Goal: Information Seeking & Learning: Learn about a topic

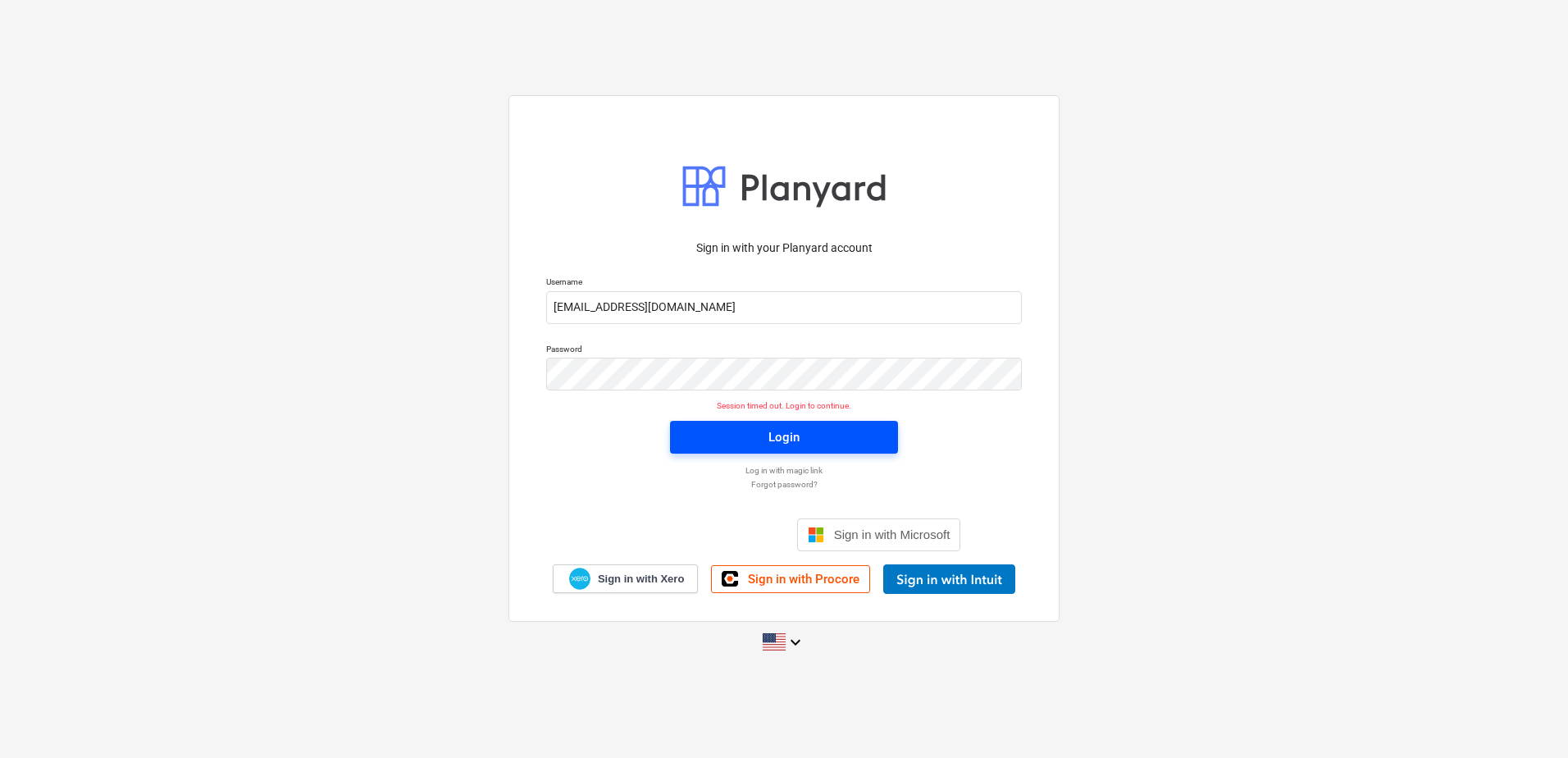
click at [786, 442] on div "Login" at bounding box center [784, 436] width 31 height 21
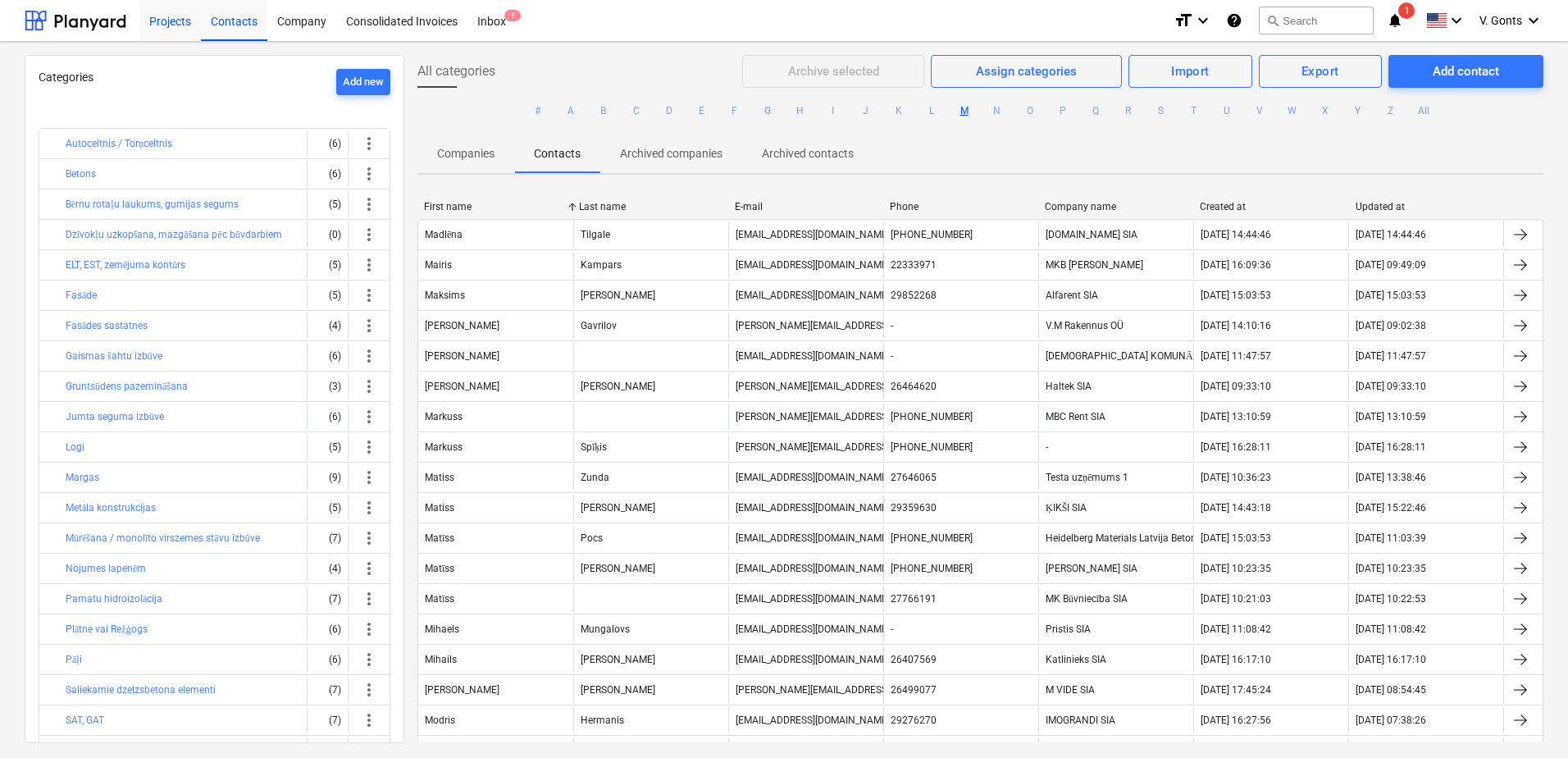
click at [182, 23] on div "Projects" at bounding box center [170, 20] width 62 height 42
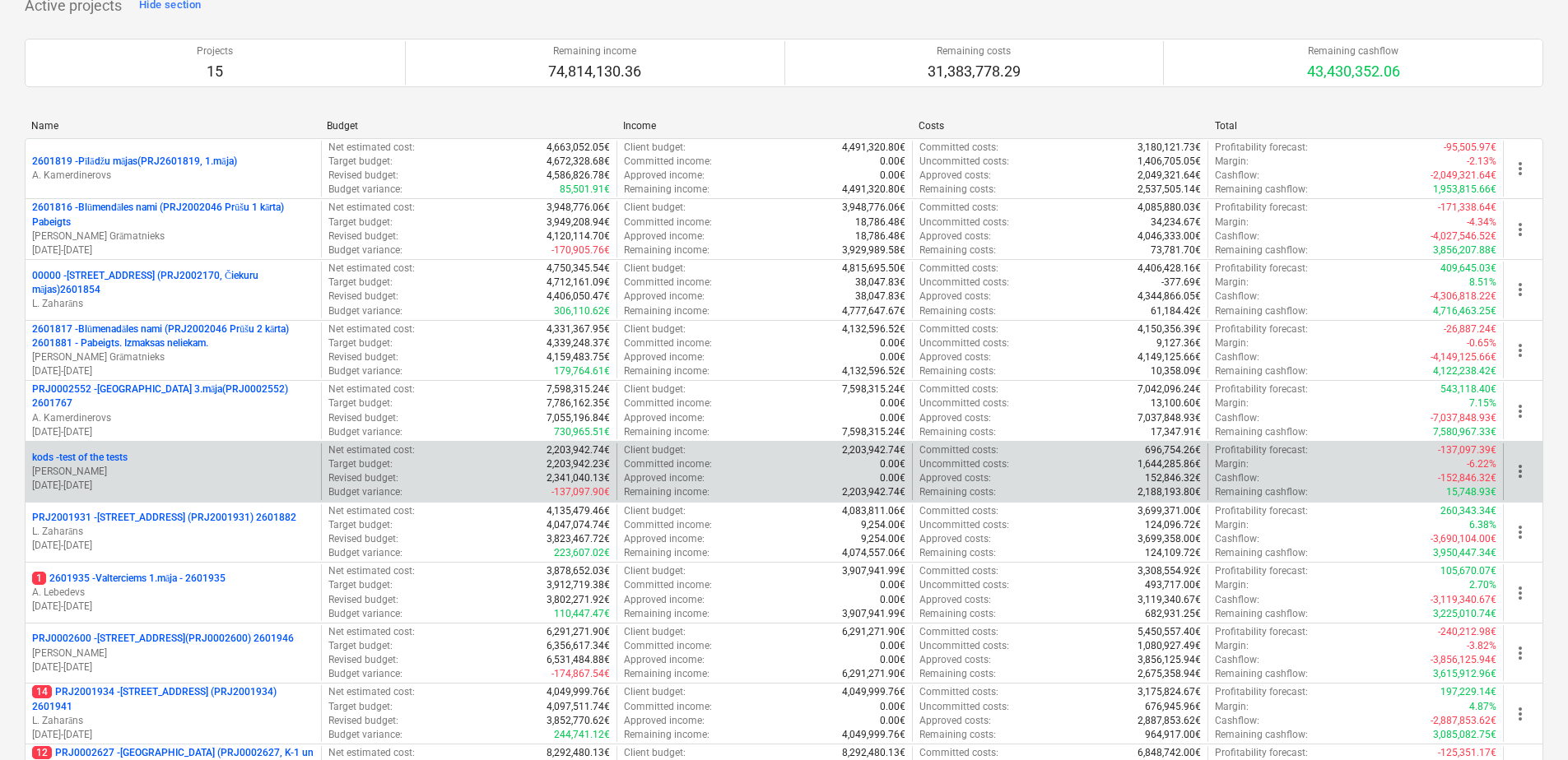
scroll to position [741, 0]
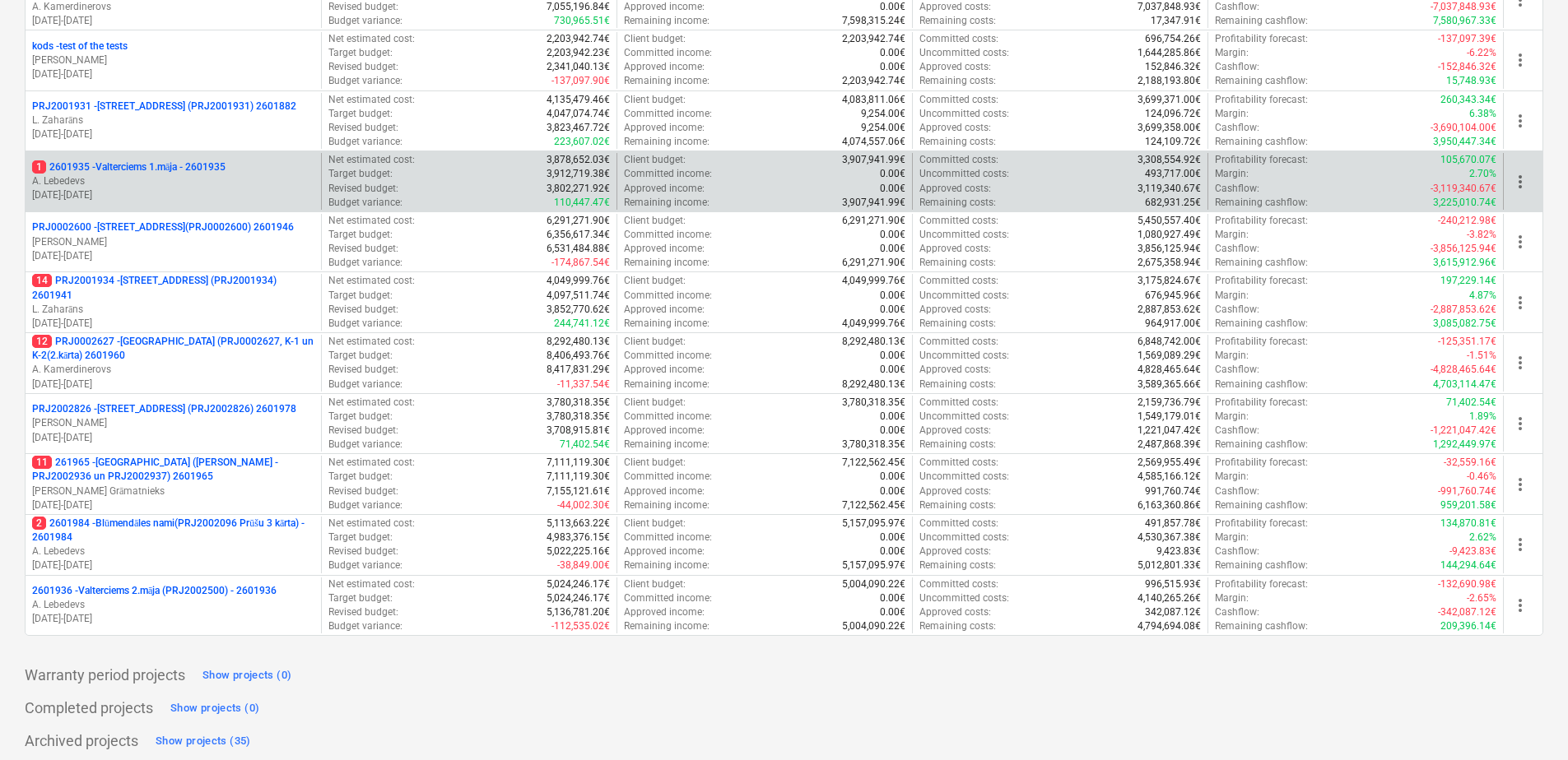
click at [175, 172] on p "1 2601935 - Valterciems 1.māja - 2601935" at bounding box center [129, 167] width 193 height 14
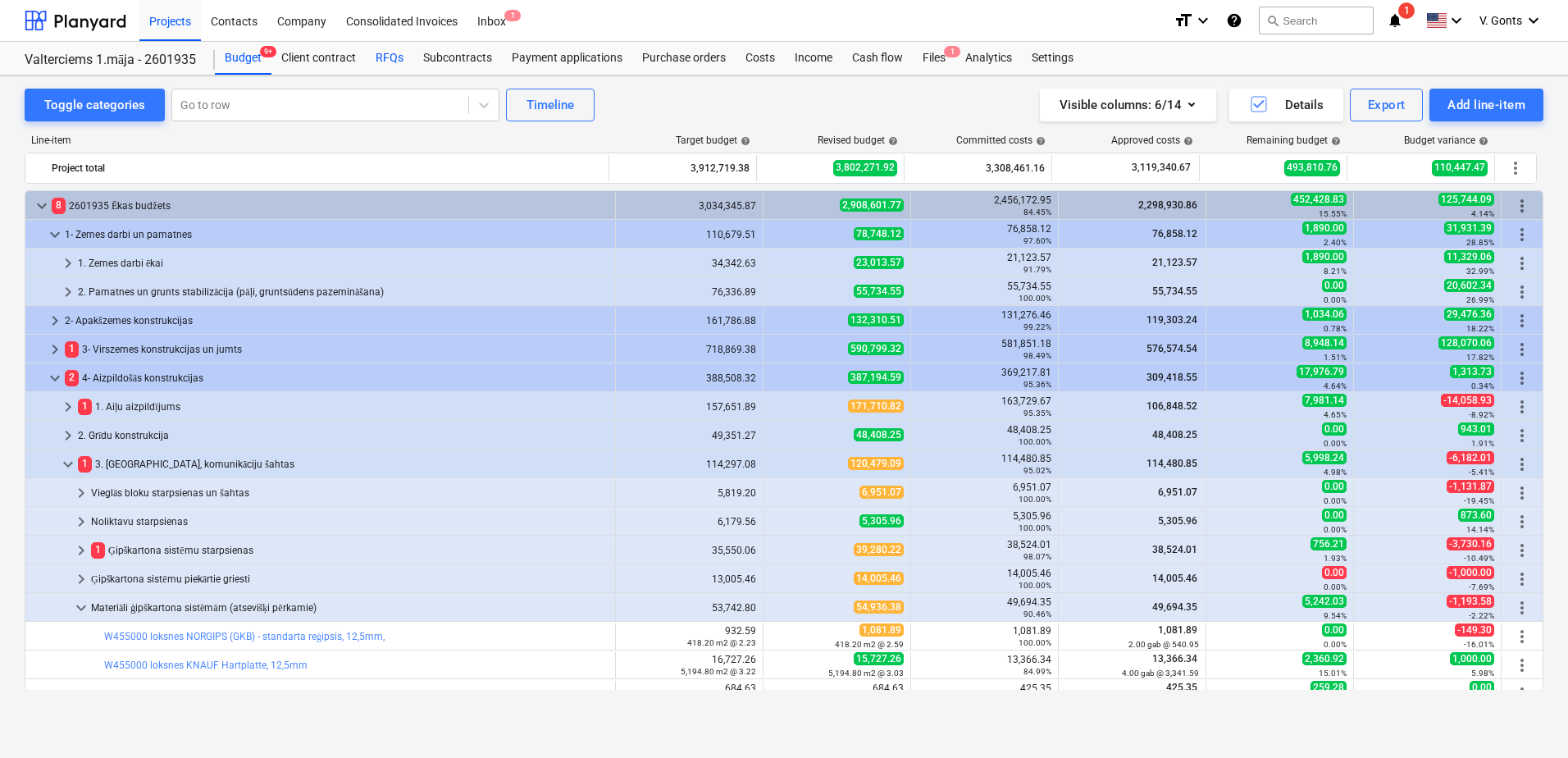
click at [392, 52] on div "RFQs" at bounding box center [390, 58] width 47 height 33
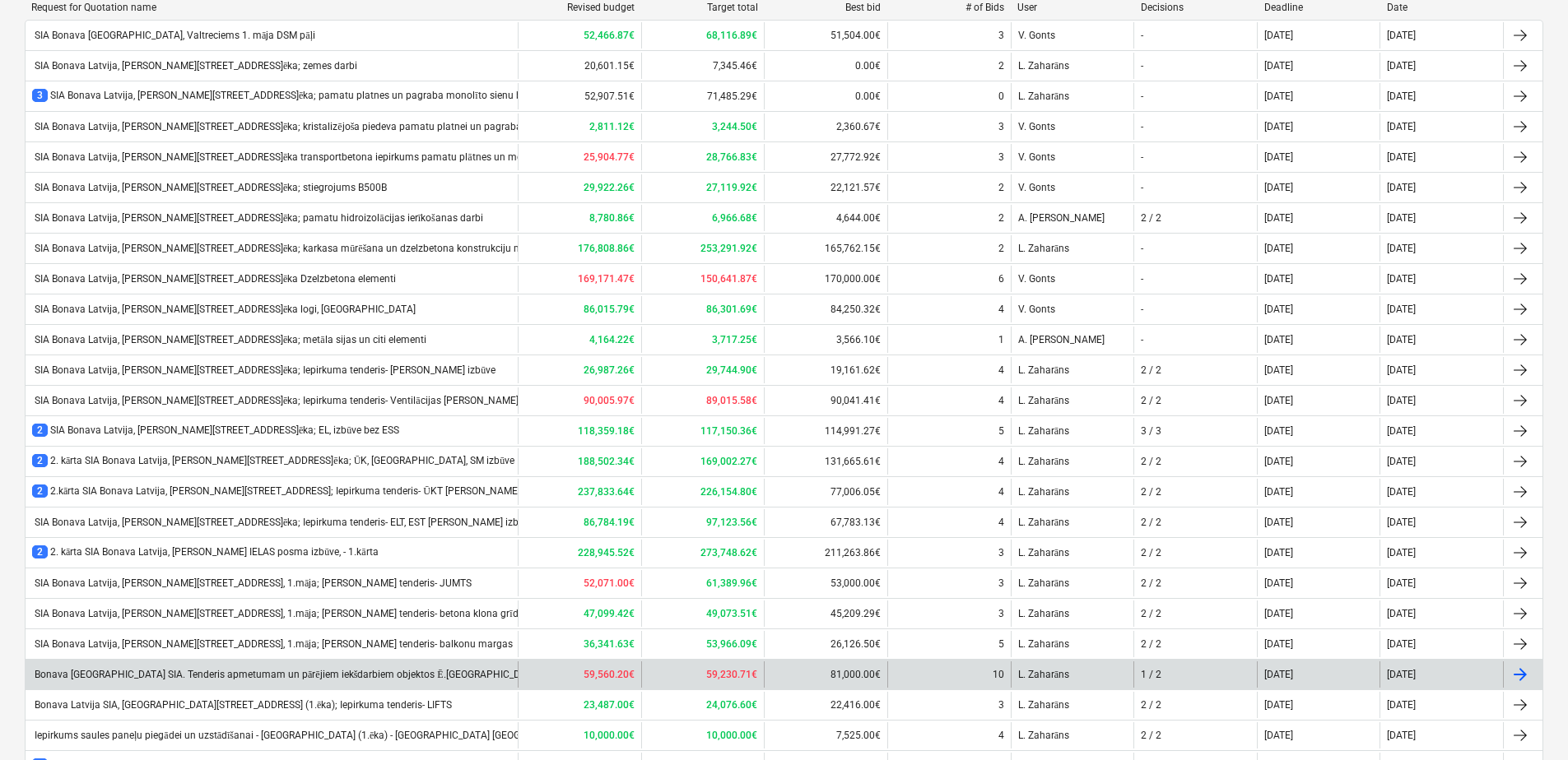
scroll to position [329, 0]
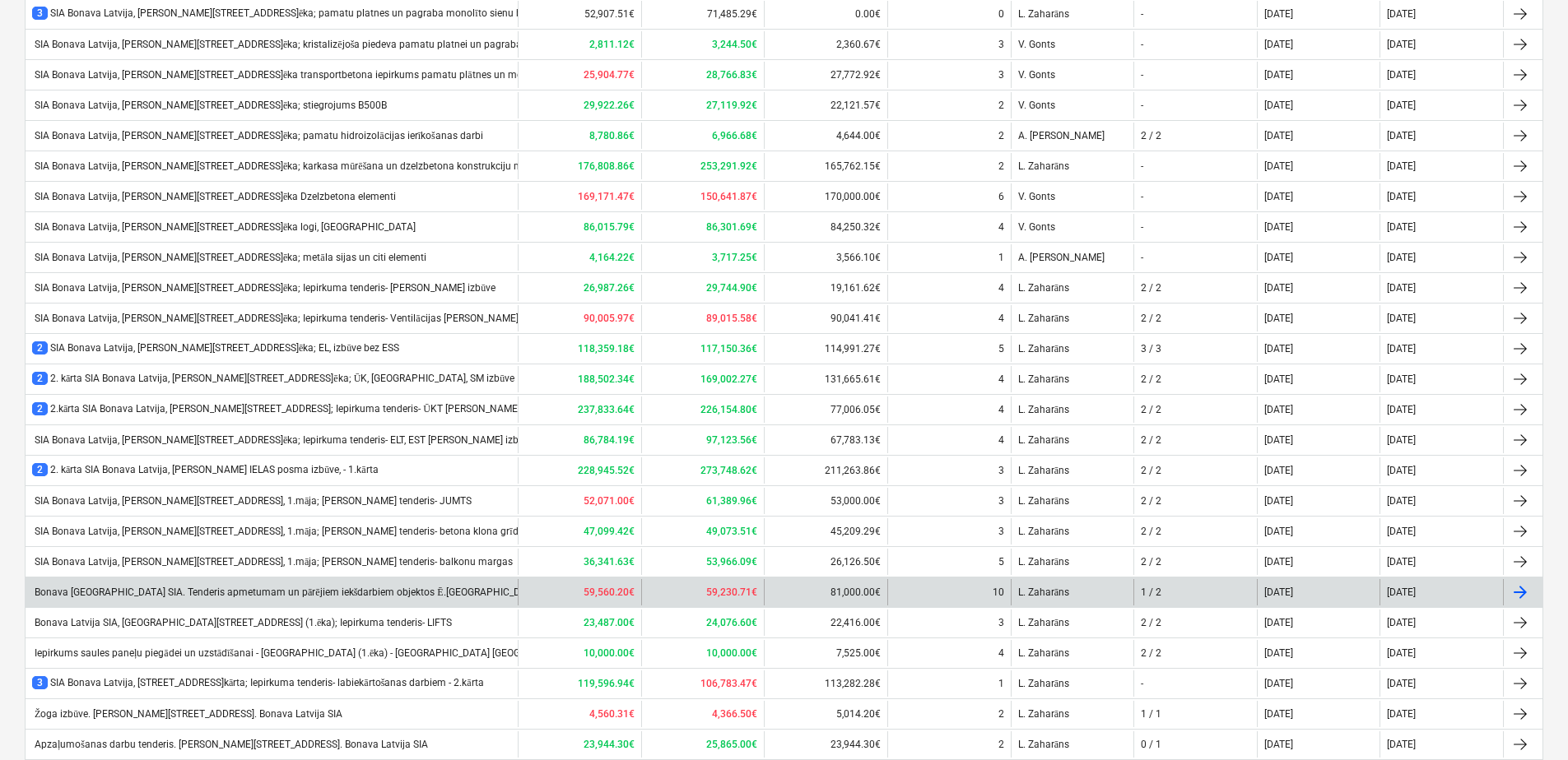
click at [383, 596] on div "Bonava [GEOGRAPHIC_DATA] SIA. Tenderis apmetumam un pārējiem iekšdarbiem objekt…" at bounding box center [354, 593] width 644 height 13
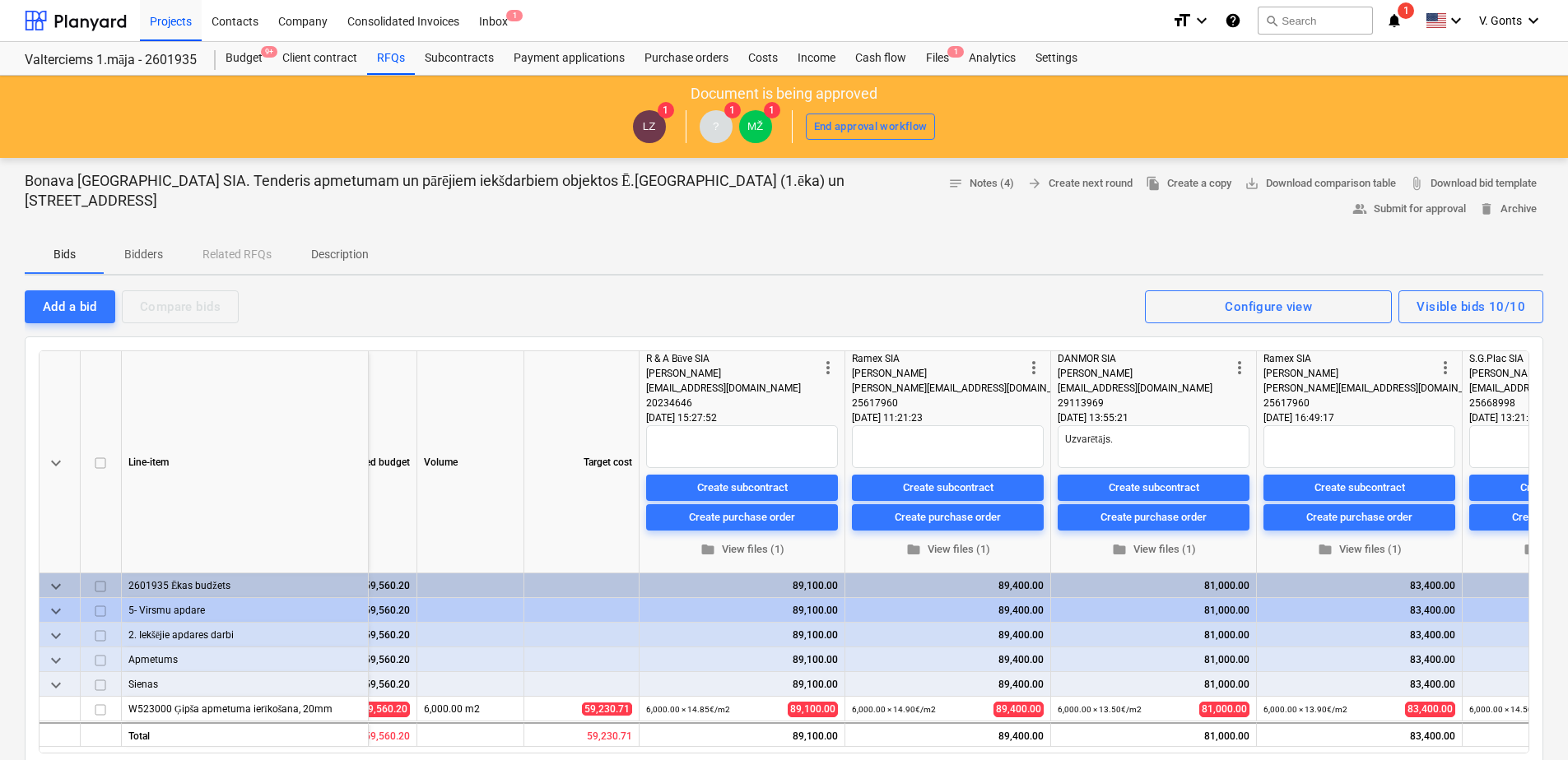
scroll to position [0, 67]
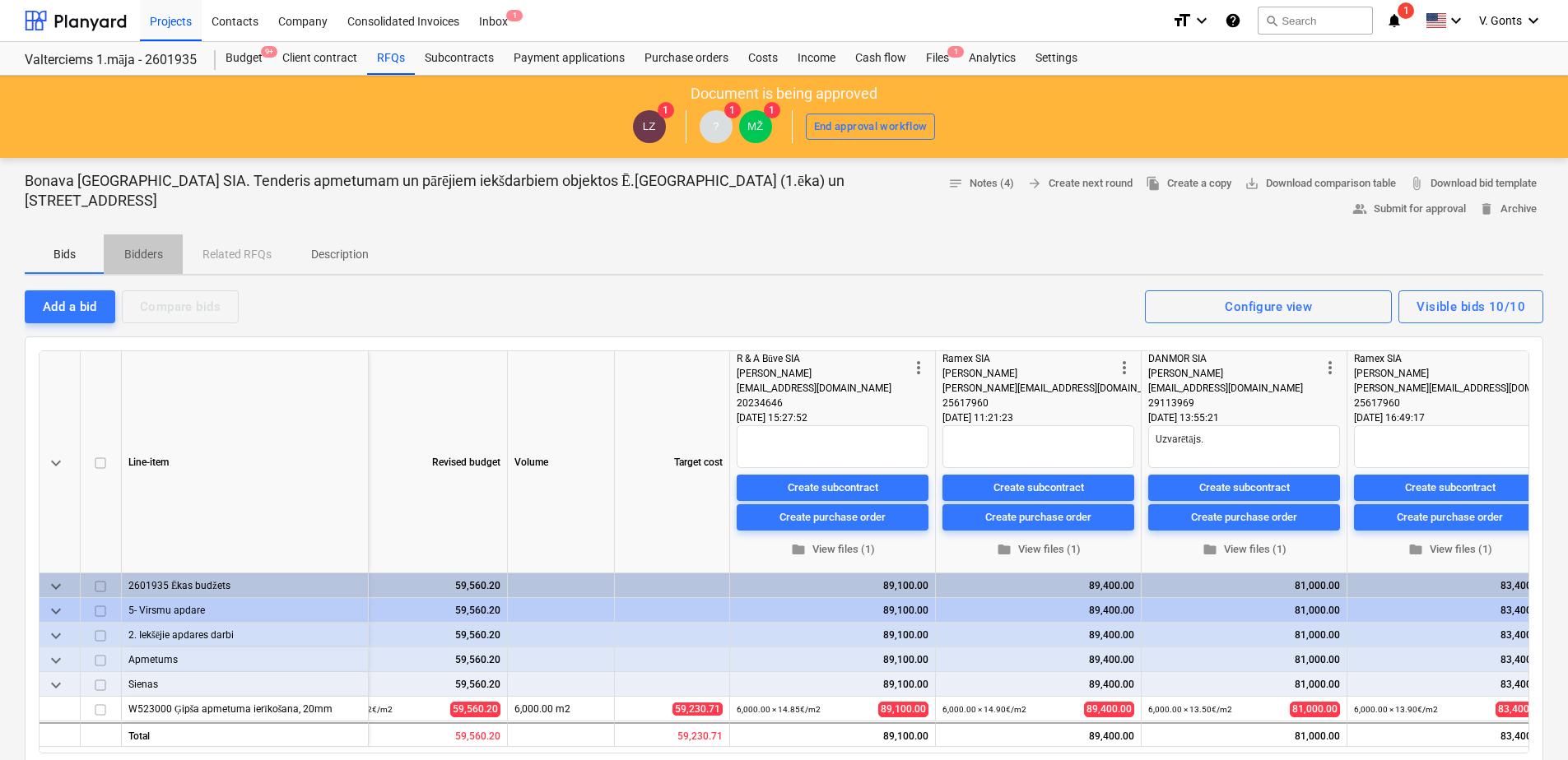
click at [137, 252] on p "Bidders" at bounding box center [142, 254] width 39 height 17
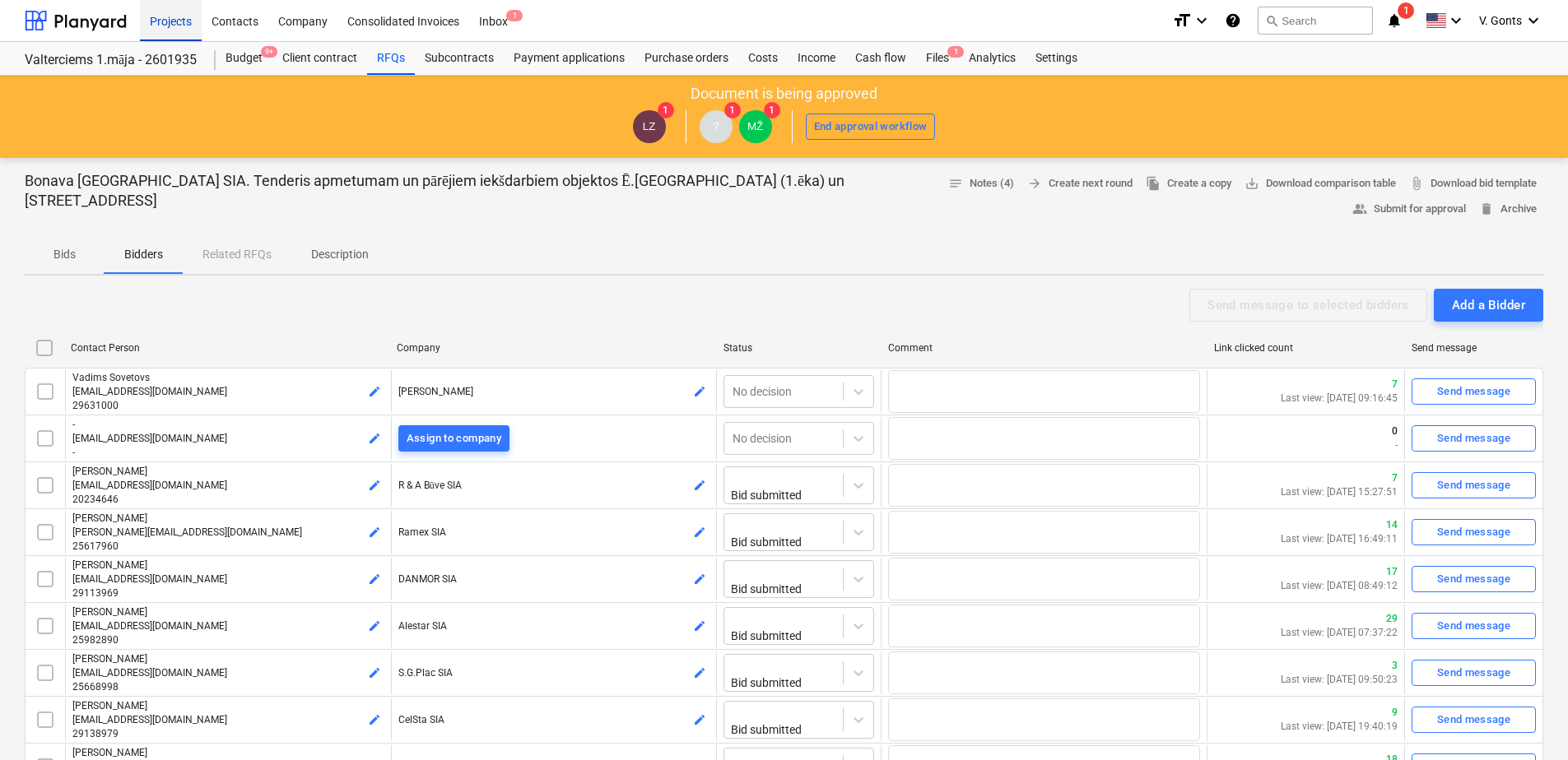
click at [169, 18] on div "Projects" at bounding box center [170, 20] width 62 height 42
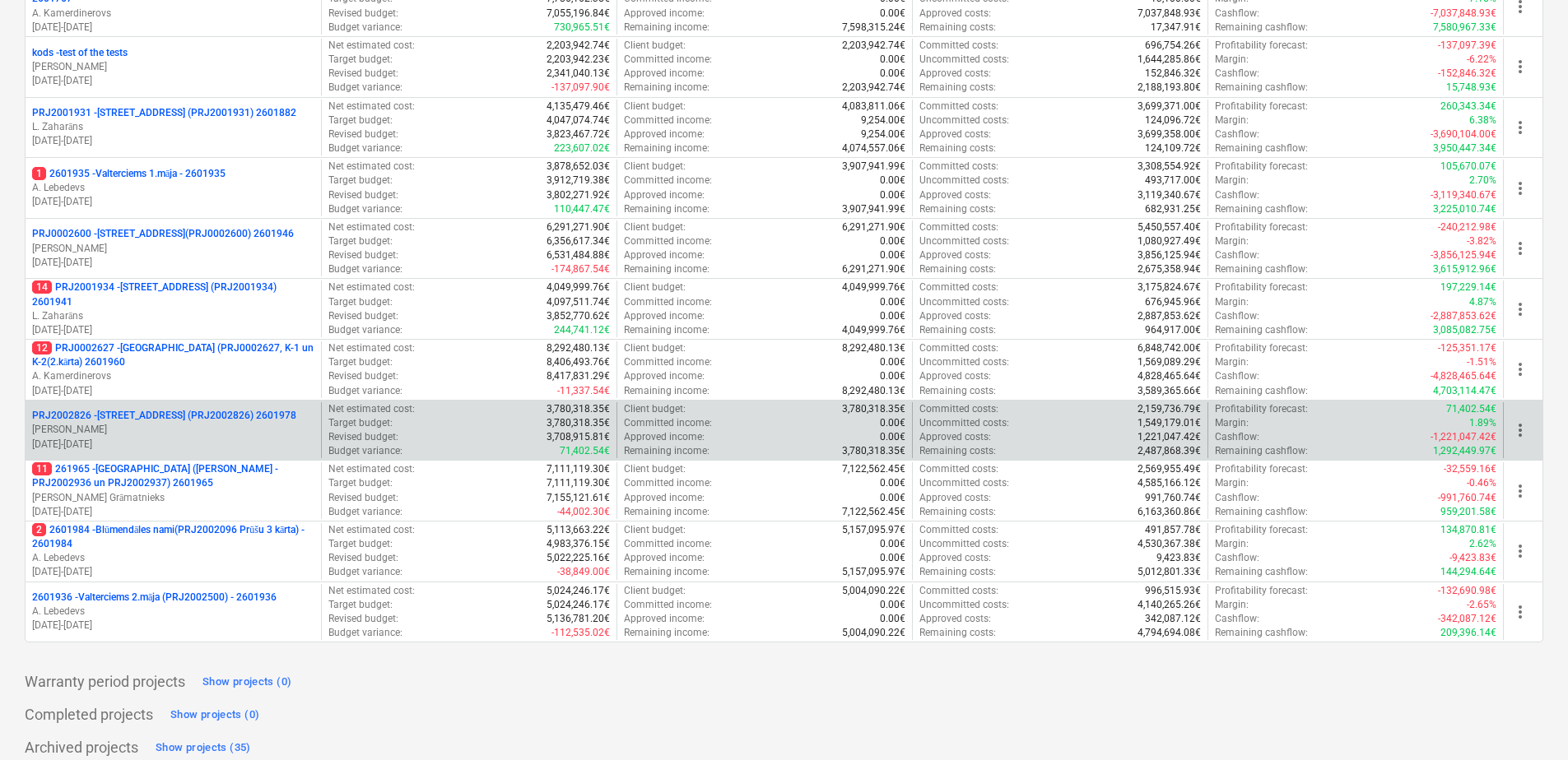
scroll to position [741, 0]
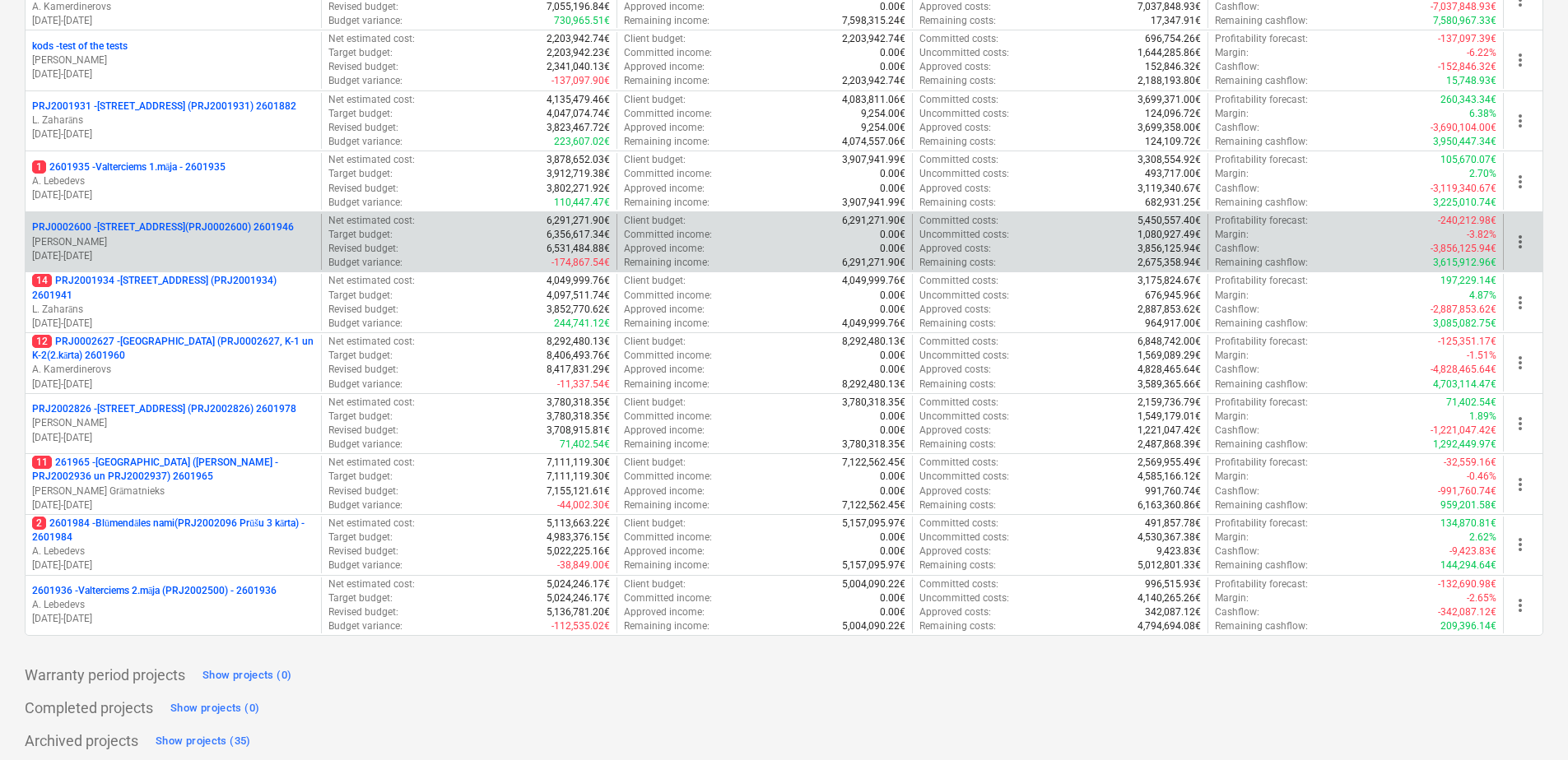
click at [192, 234] on p "PRJ0002600 - [STREET_ADDRESS](PRJ0002600) 2601946" at bounding box center [162, 227] width 262 height 14
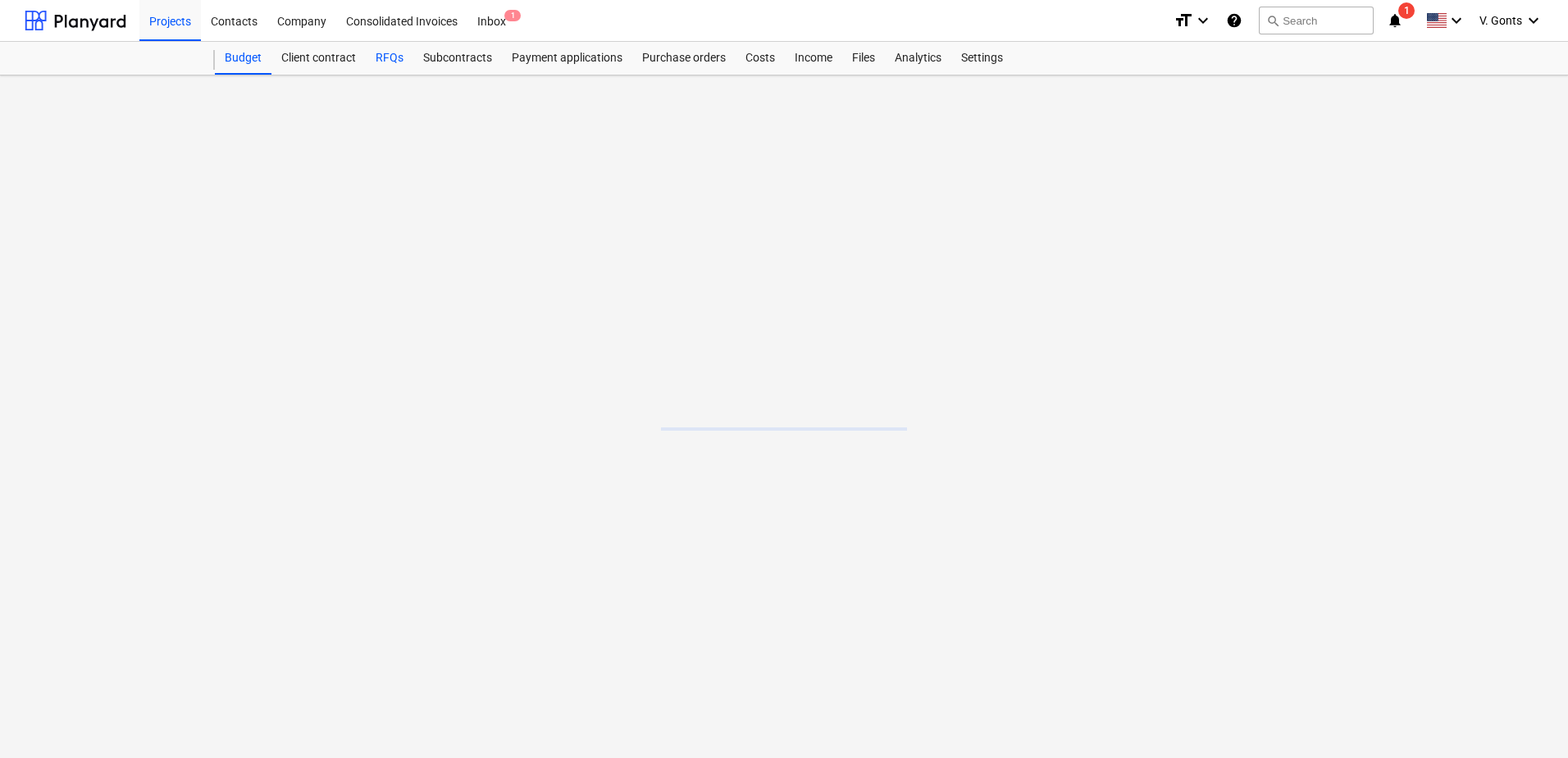
click at [392, 50] on div "RFQs" at bounding box center [390, 58] width 47 height 33
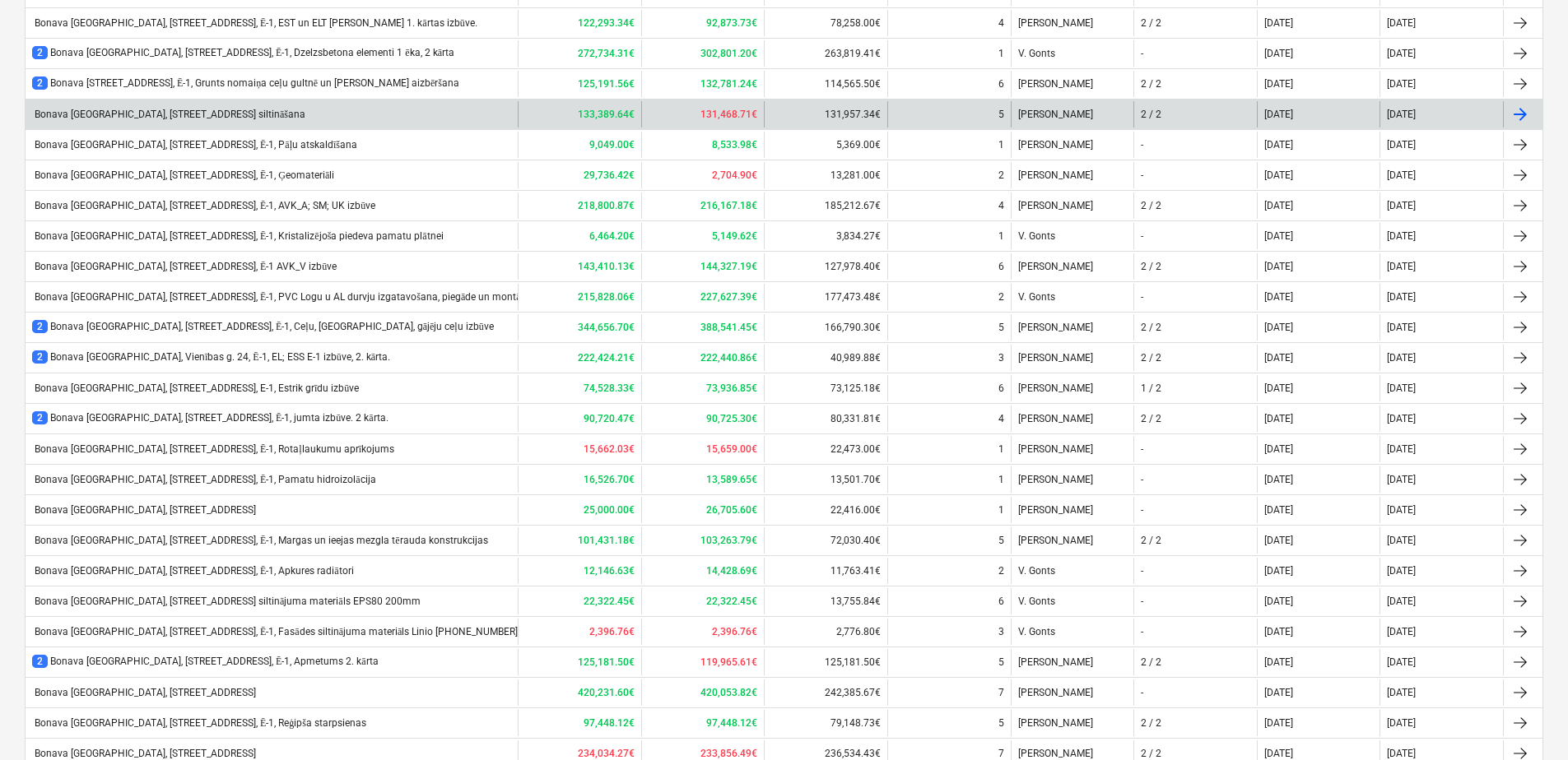
scroll to position [494, 0]
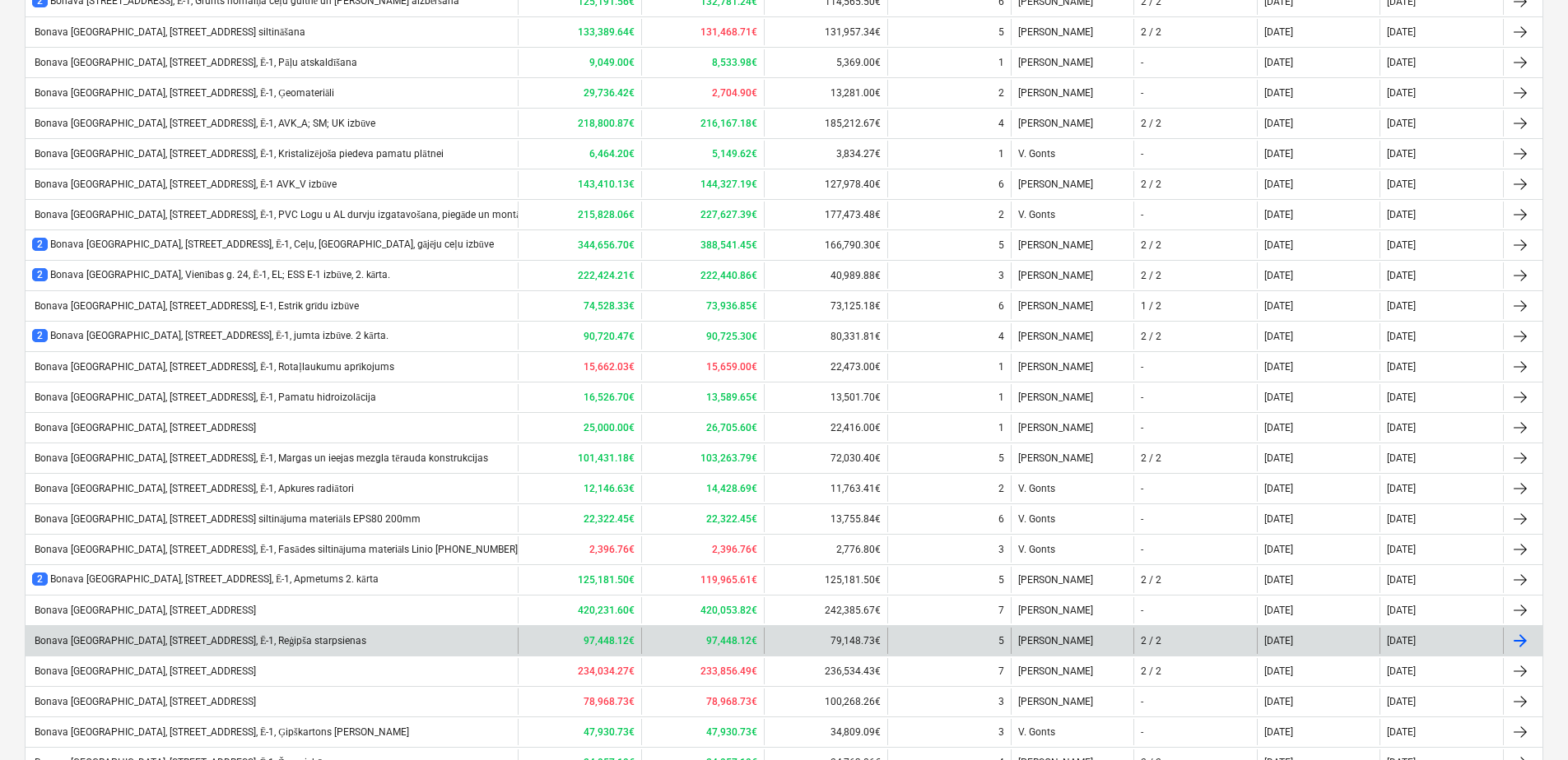
click at [240, 645] on div "Bonava [GEOGRAPHIC_DATA], [STREET_ADDRESS], Ē-1, Reģipša starpsienas" at bounding box center [199, 642] width 335 height 13
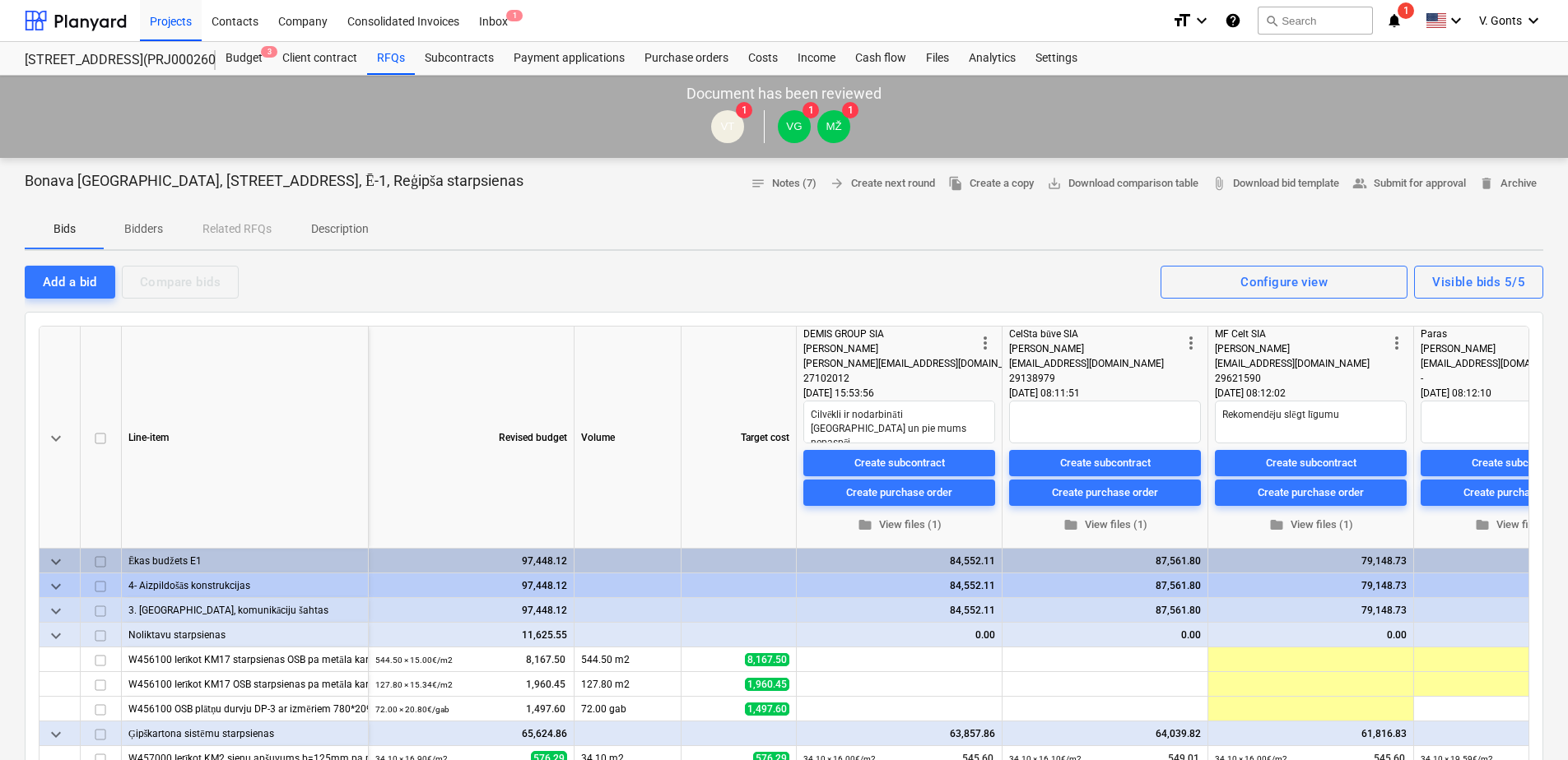
click at [150, 230] on p "Bidders" at bounding box center [142, 229] width 39 height 17
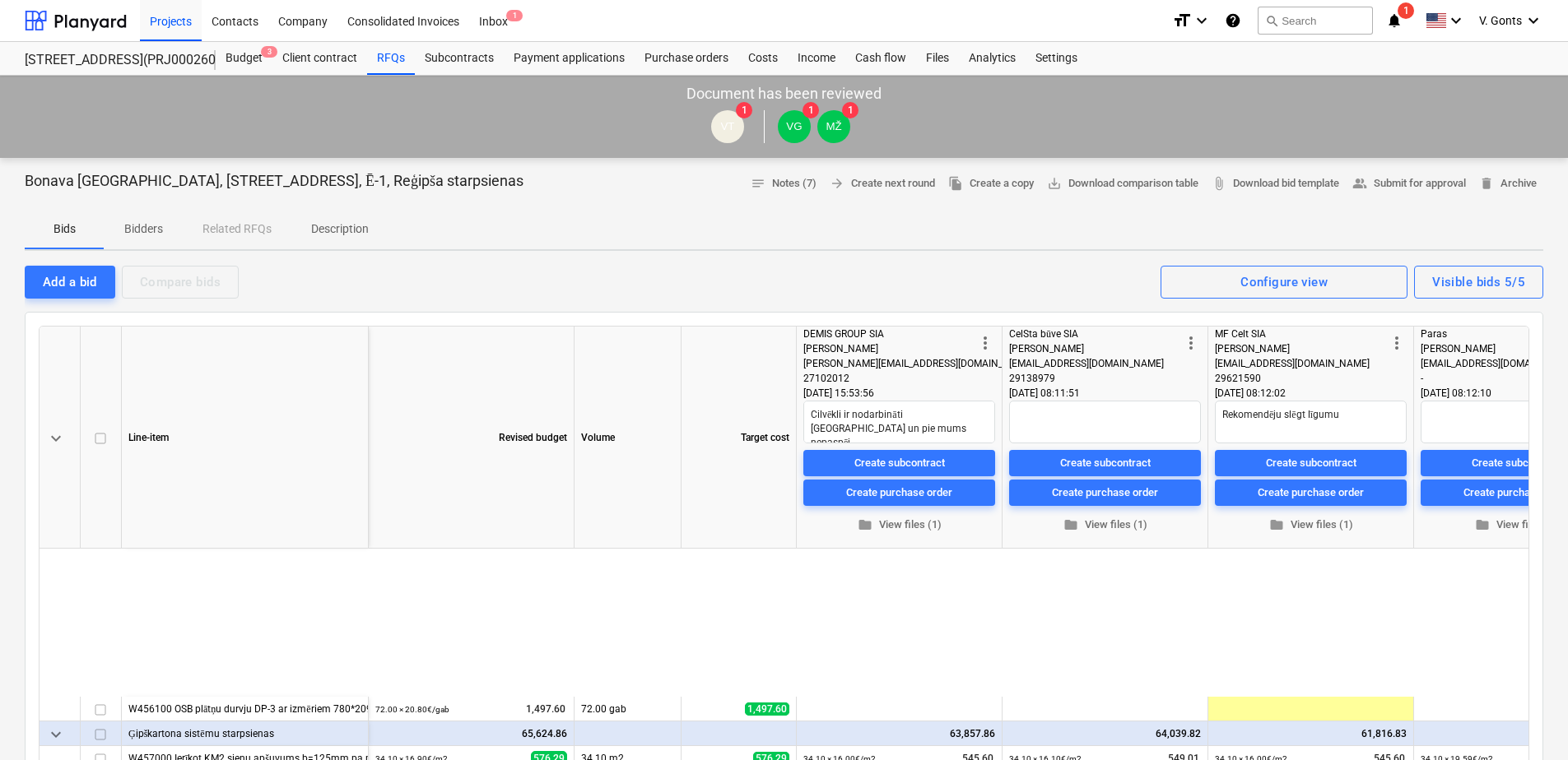
scroll to position [250, 0]
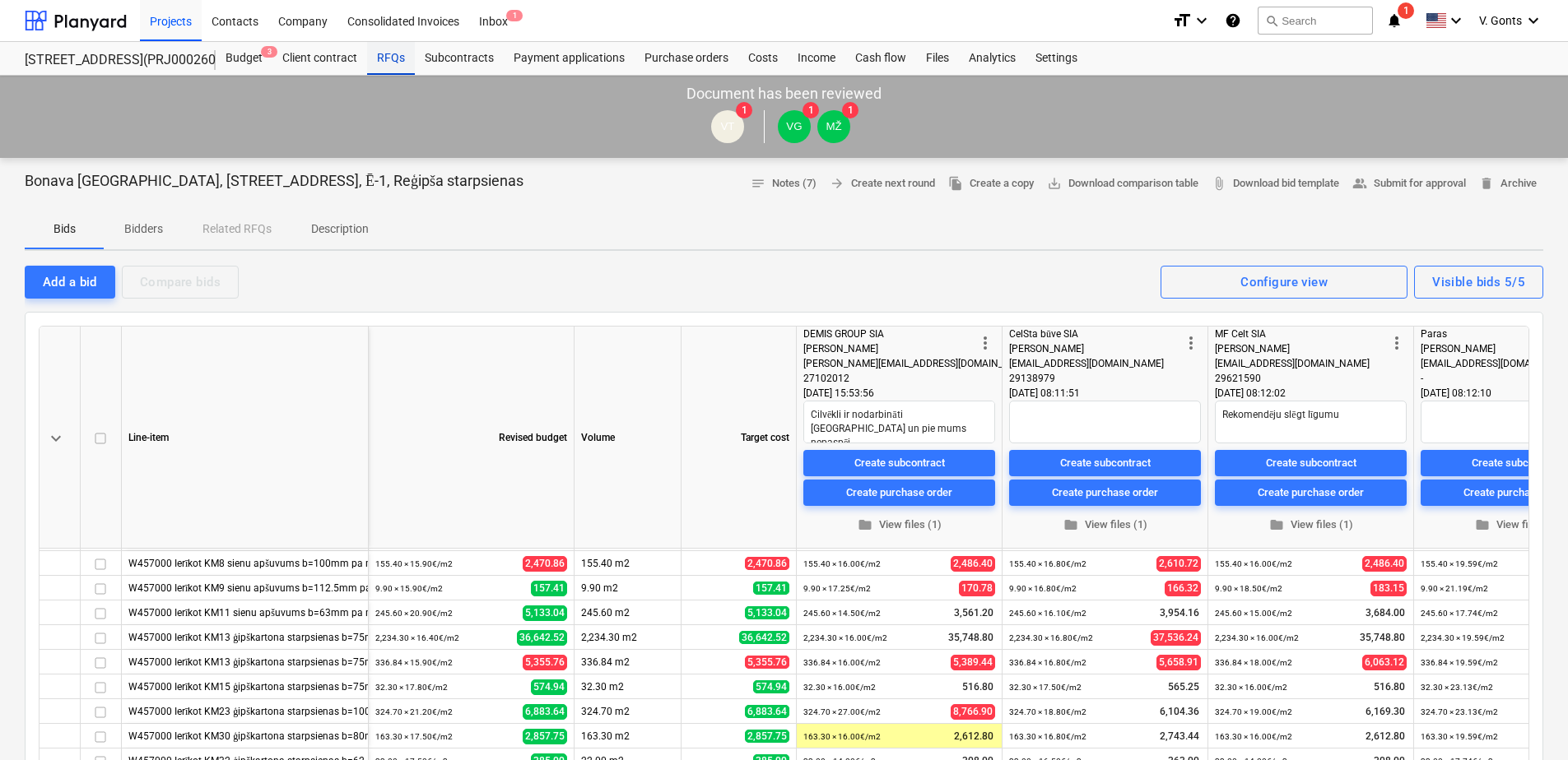
click at [387, 48] on div "RFQs" at bounding box center [391, 58] width 47 height 33
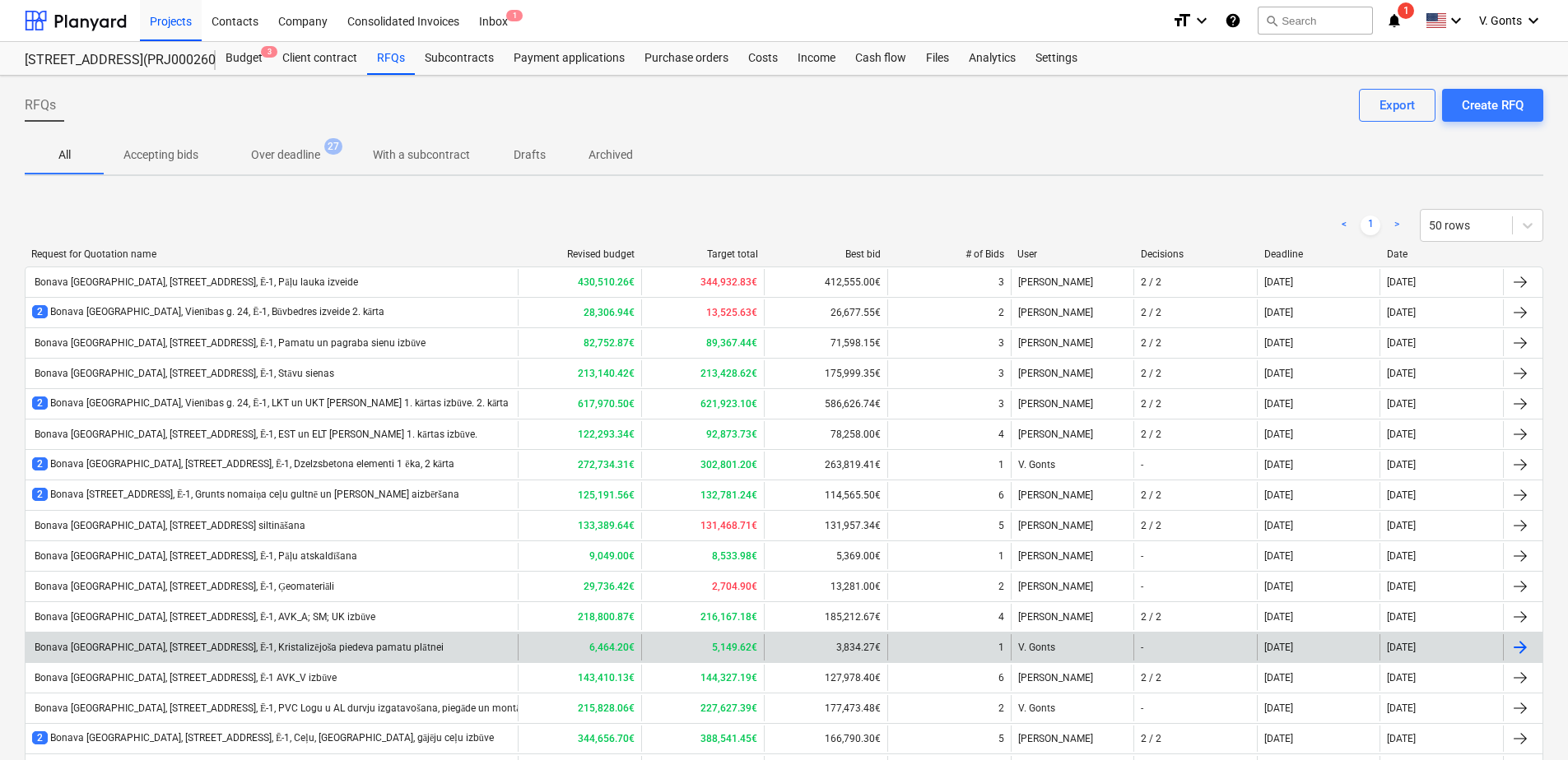
scroll to position [494, 0]
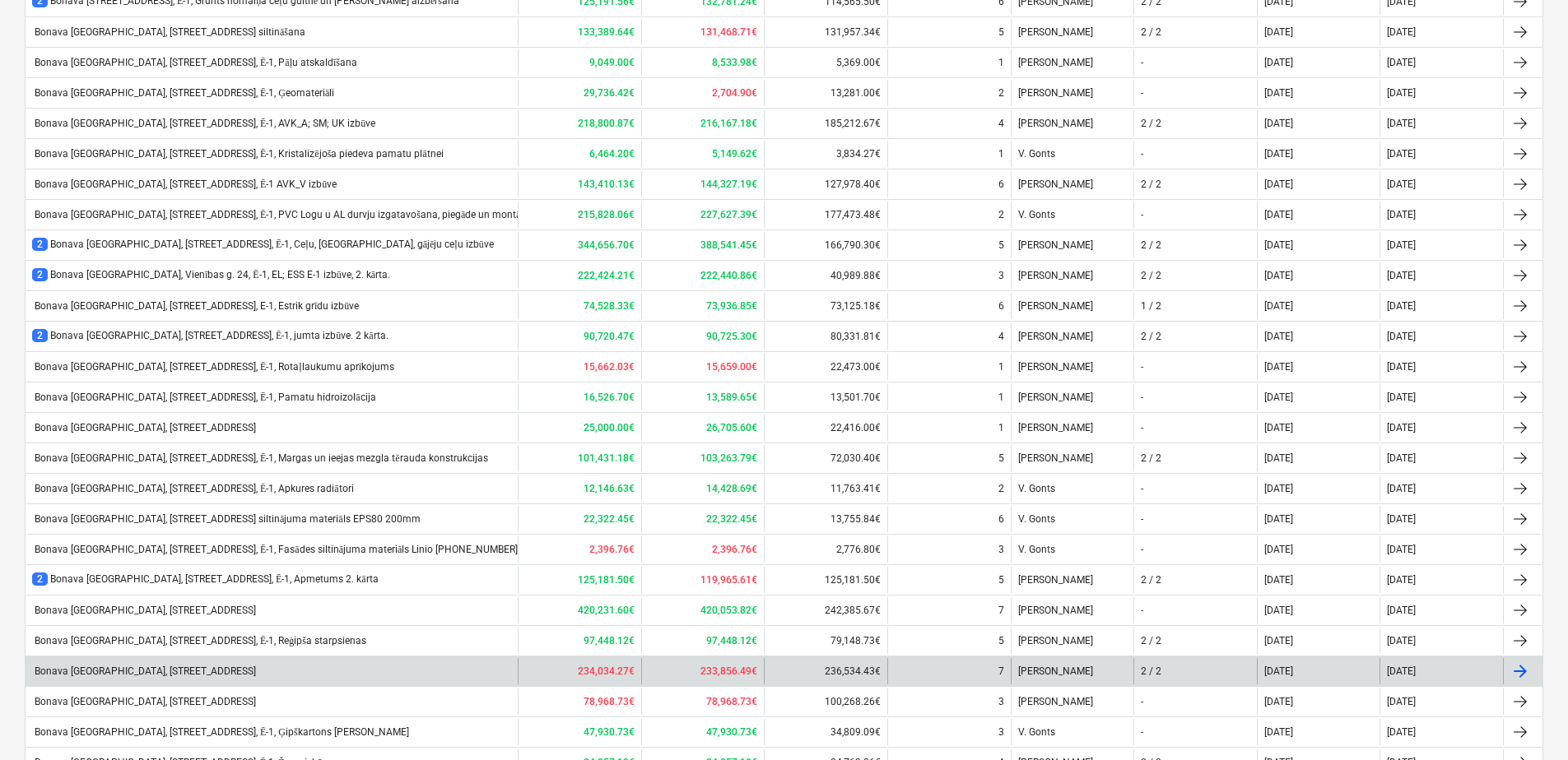
click at [225, 669] on div "Bonava [GEOGRAPHIC_DATA], [STREET_ADDRESS]" at bounding box center [144, 671] width 224 height 12
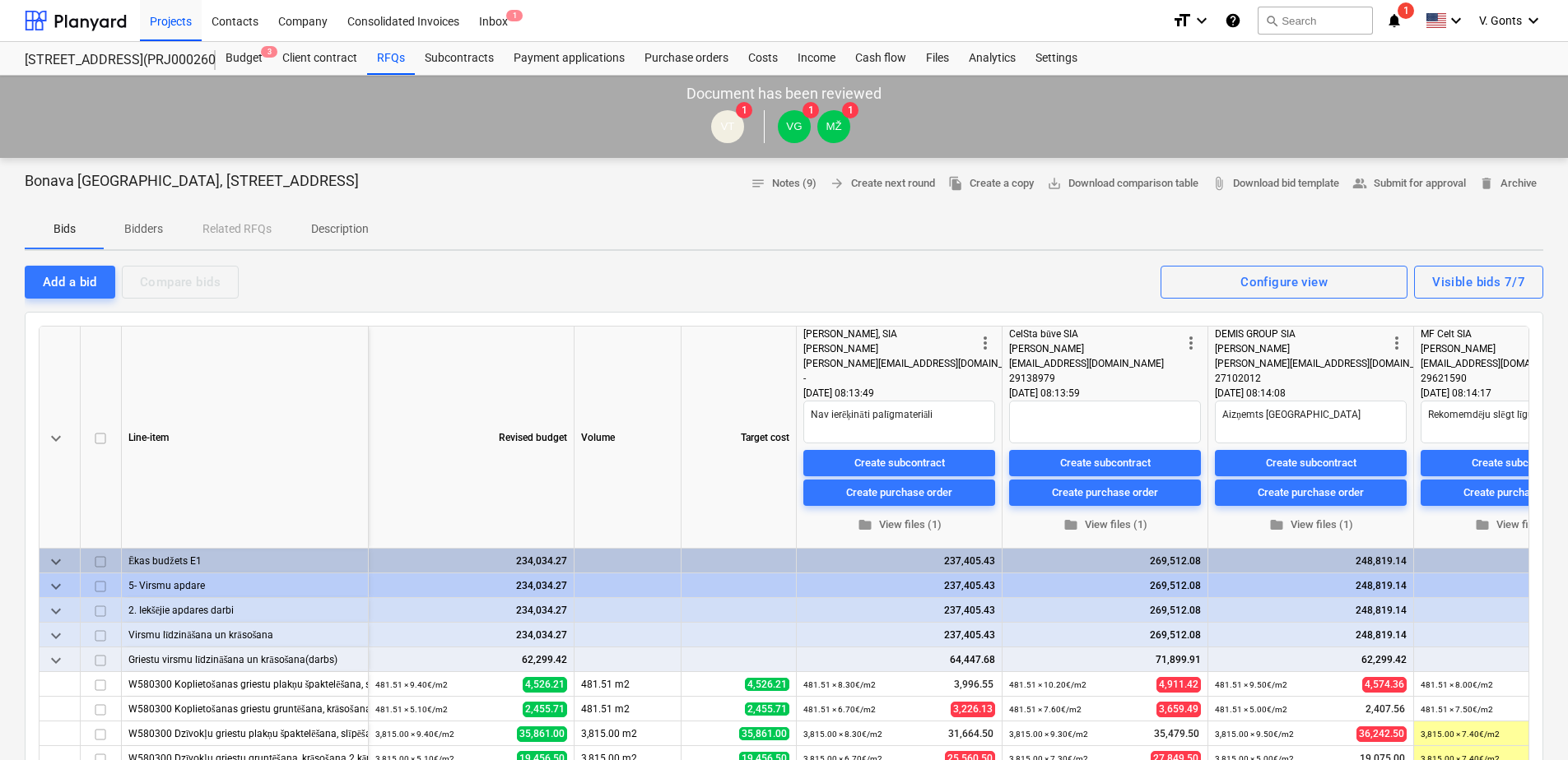
click at [139, 228] on p "Bidders" at bounding box center [142, 229] width 39 height 17
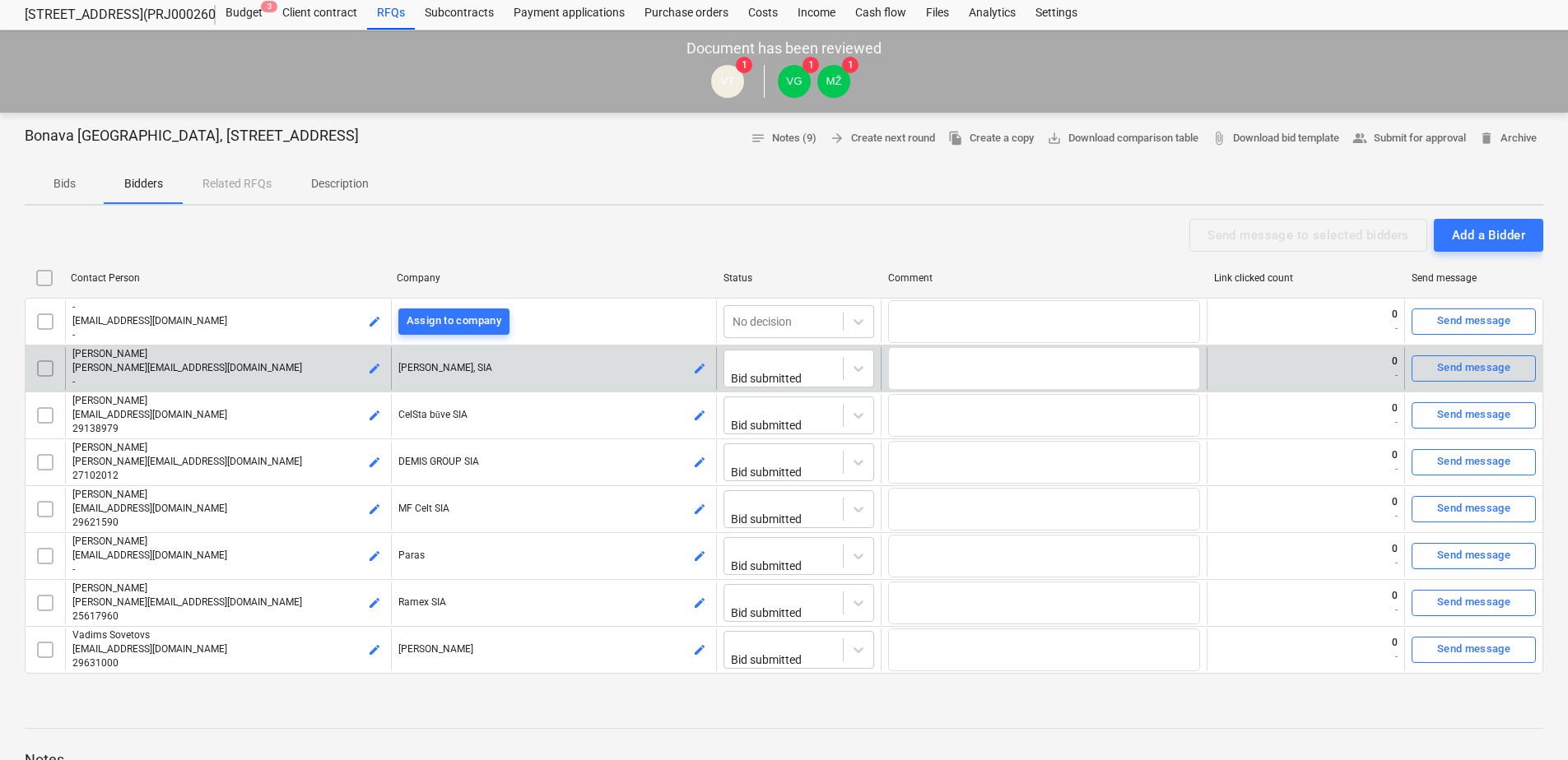
scroll to position [82, 0]
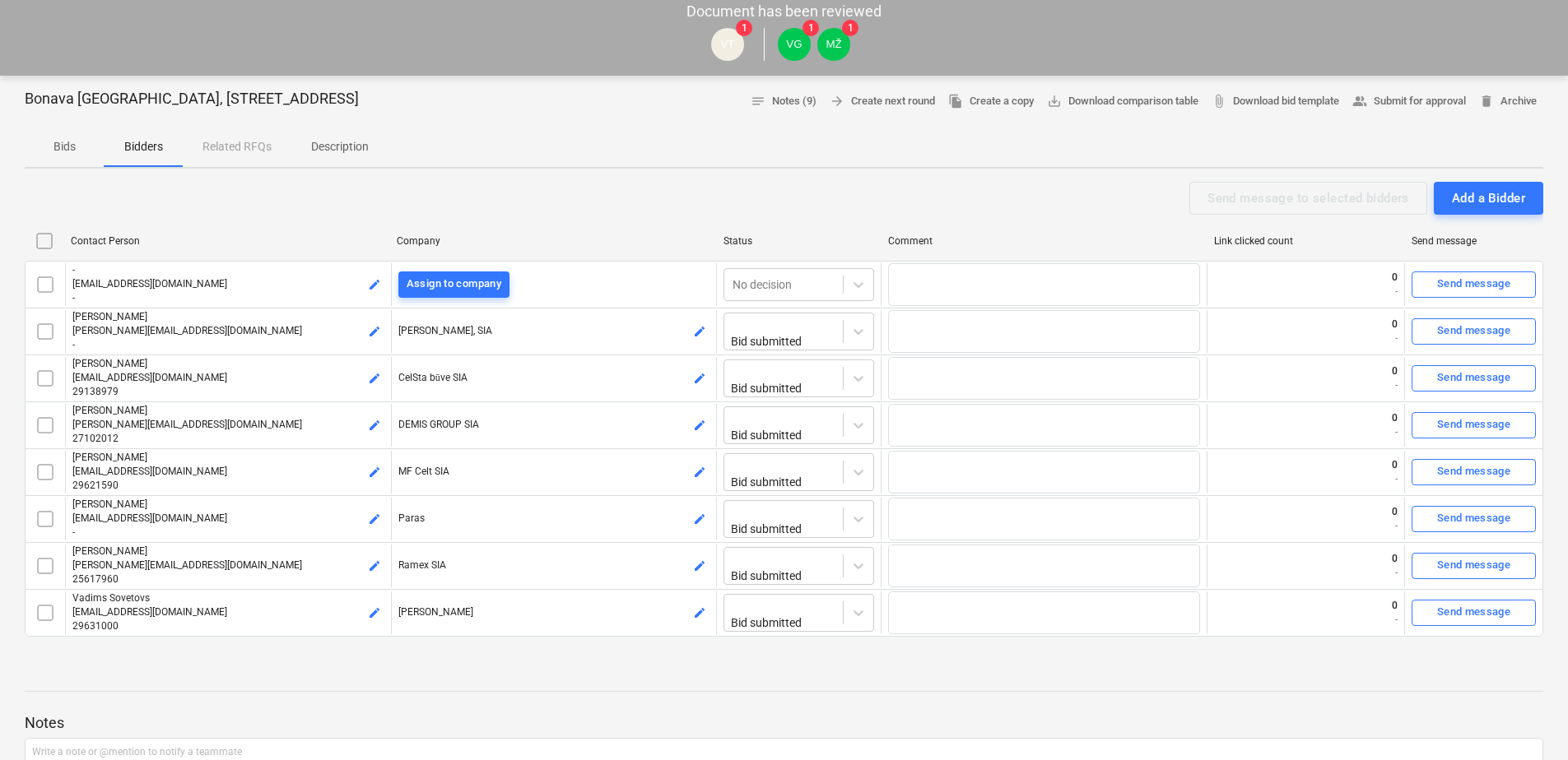
drag, startPoint x: 363, startPoint y: 197, endPoint x: 270, endPoint y: 34, distance: 187.7
click at [363, 197] on div "Send message to selected bidders Add a Bidder" at bounding box center [784, 199] width 1519 height 33
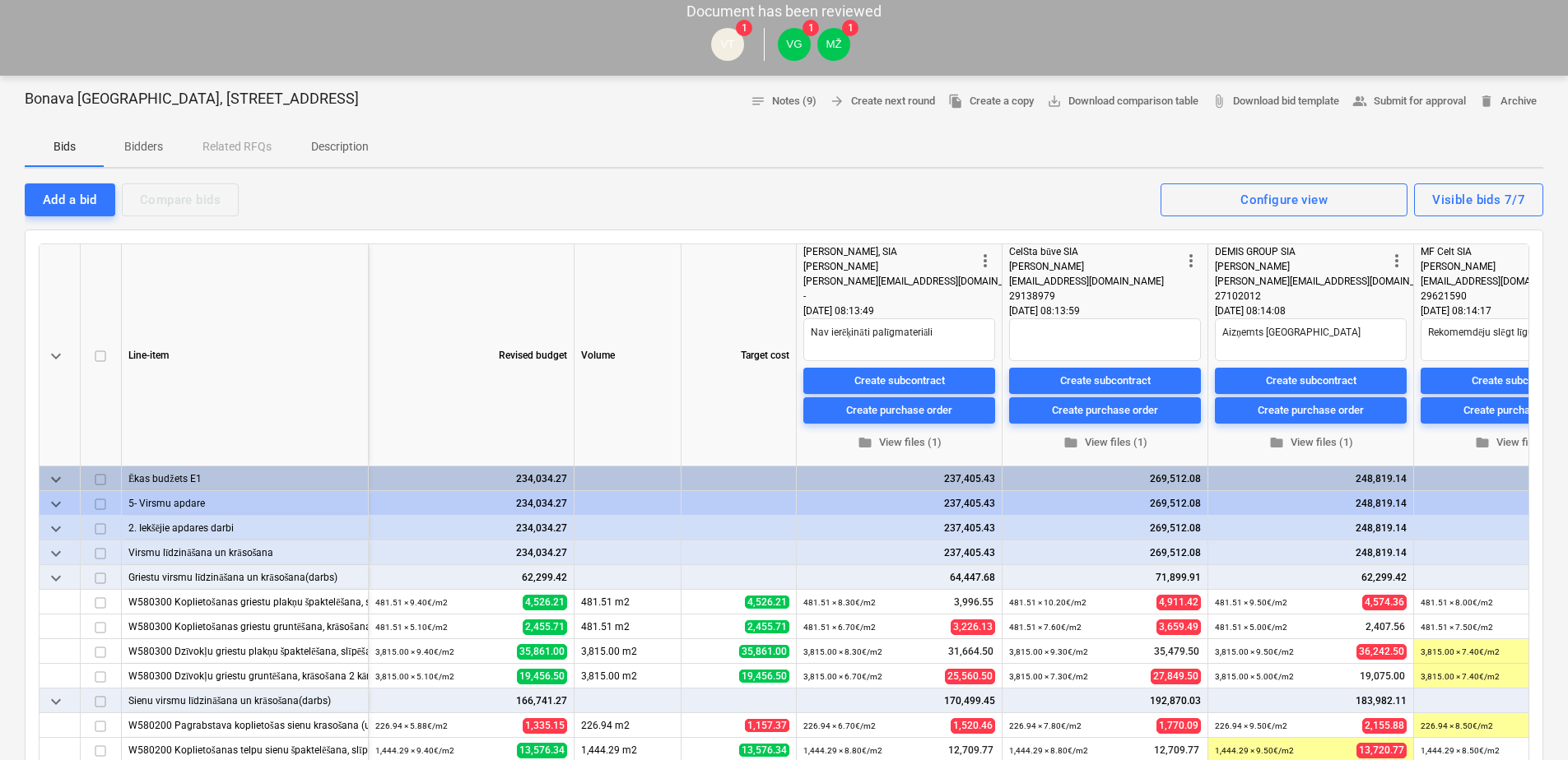
type textarea "x"
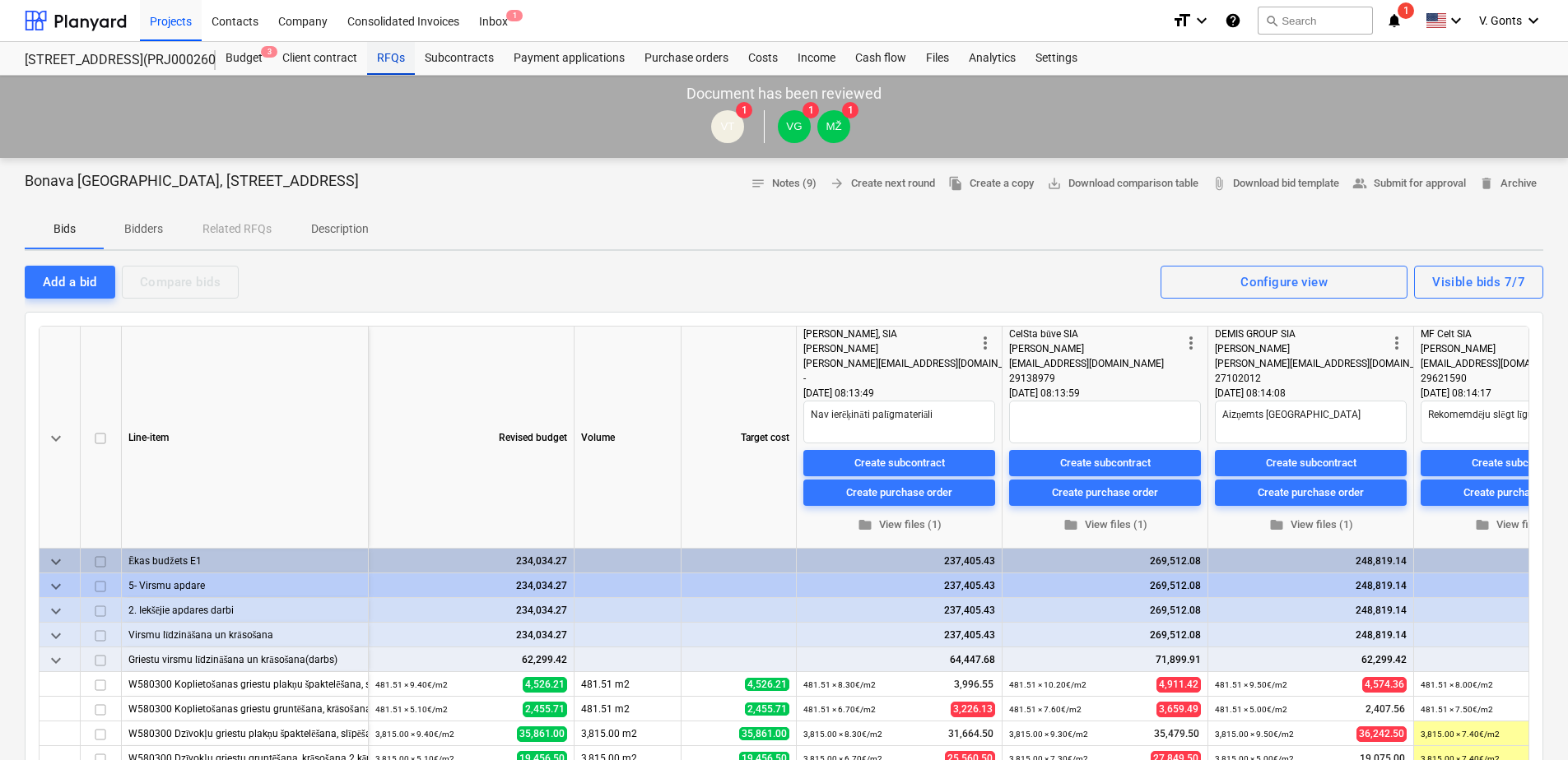
click at [386, 55] on div "RFQs" at bounding box center [391, 58] width 47 height 33
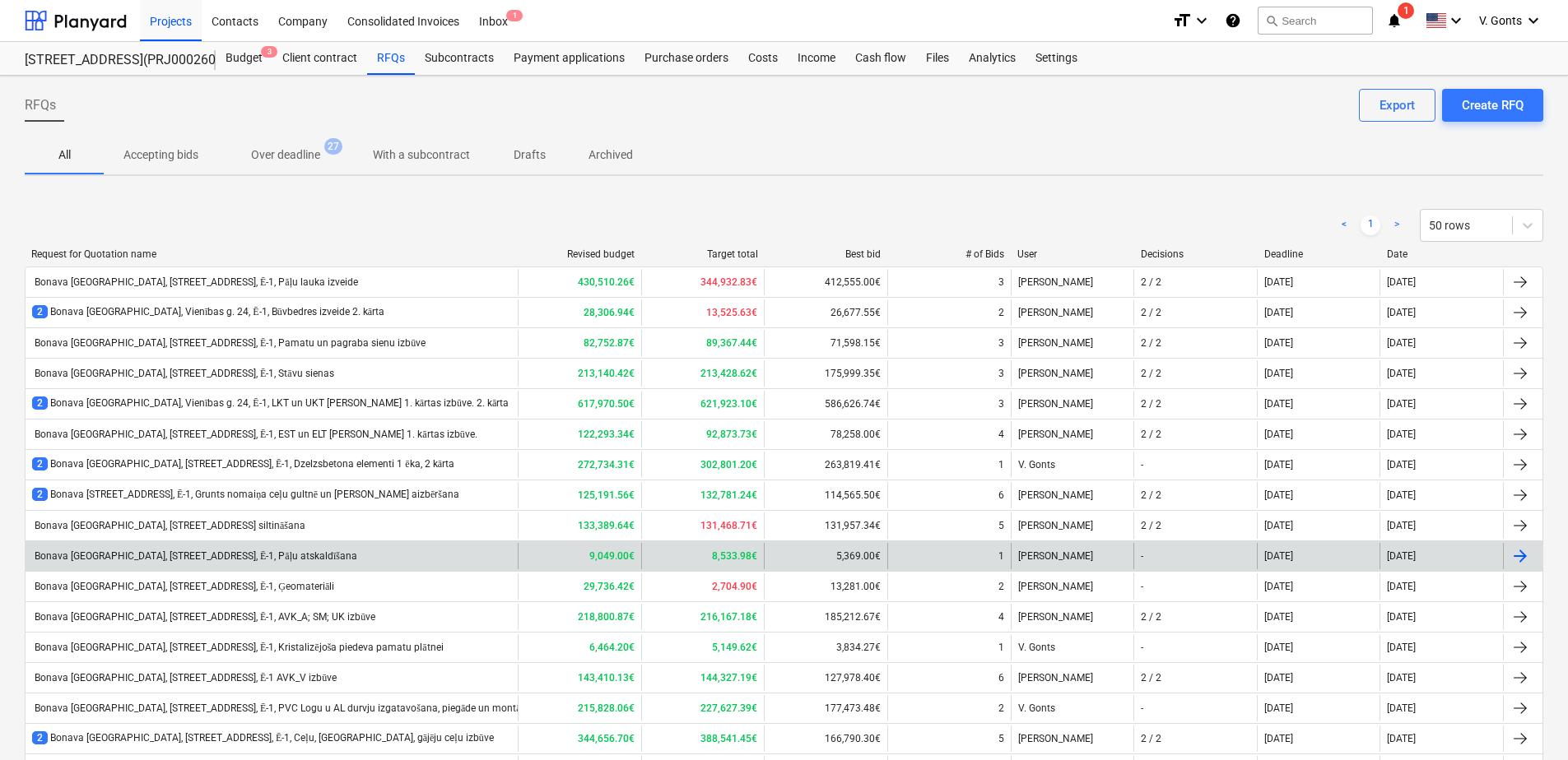
scroll to position [494, 0]
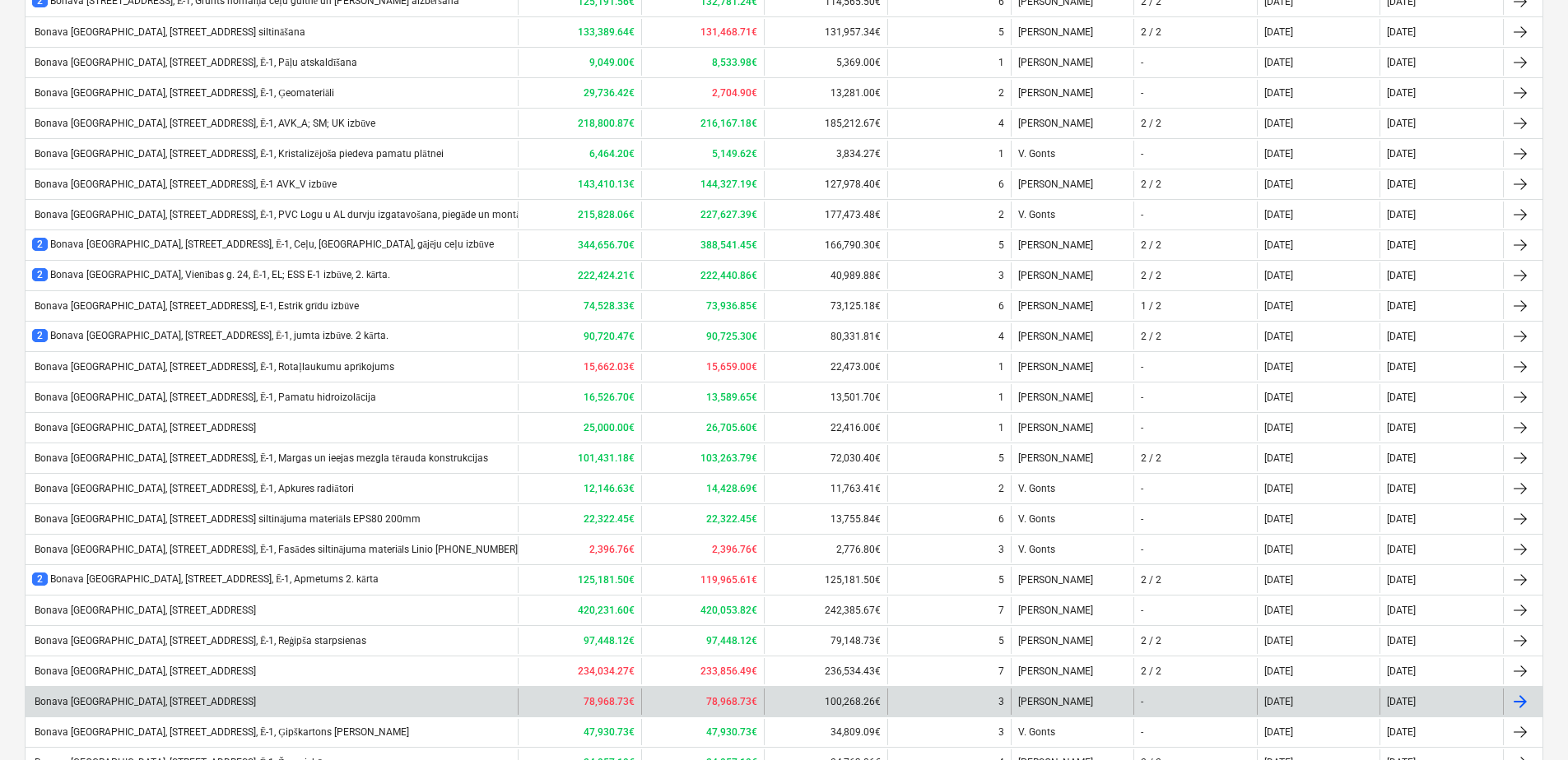
click at [241, 704] on div "Bonava [GEOGRAPHIC_DATA], [STREET_ADDRESS]" at bounding box center [144, 702] width 224 height 12
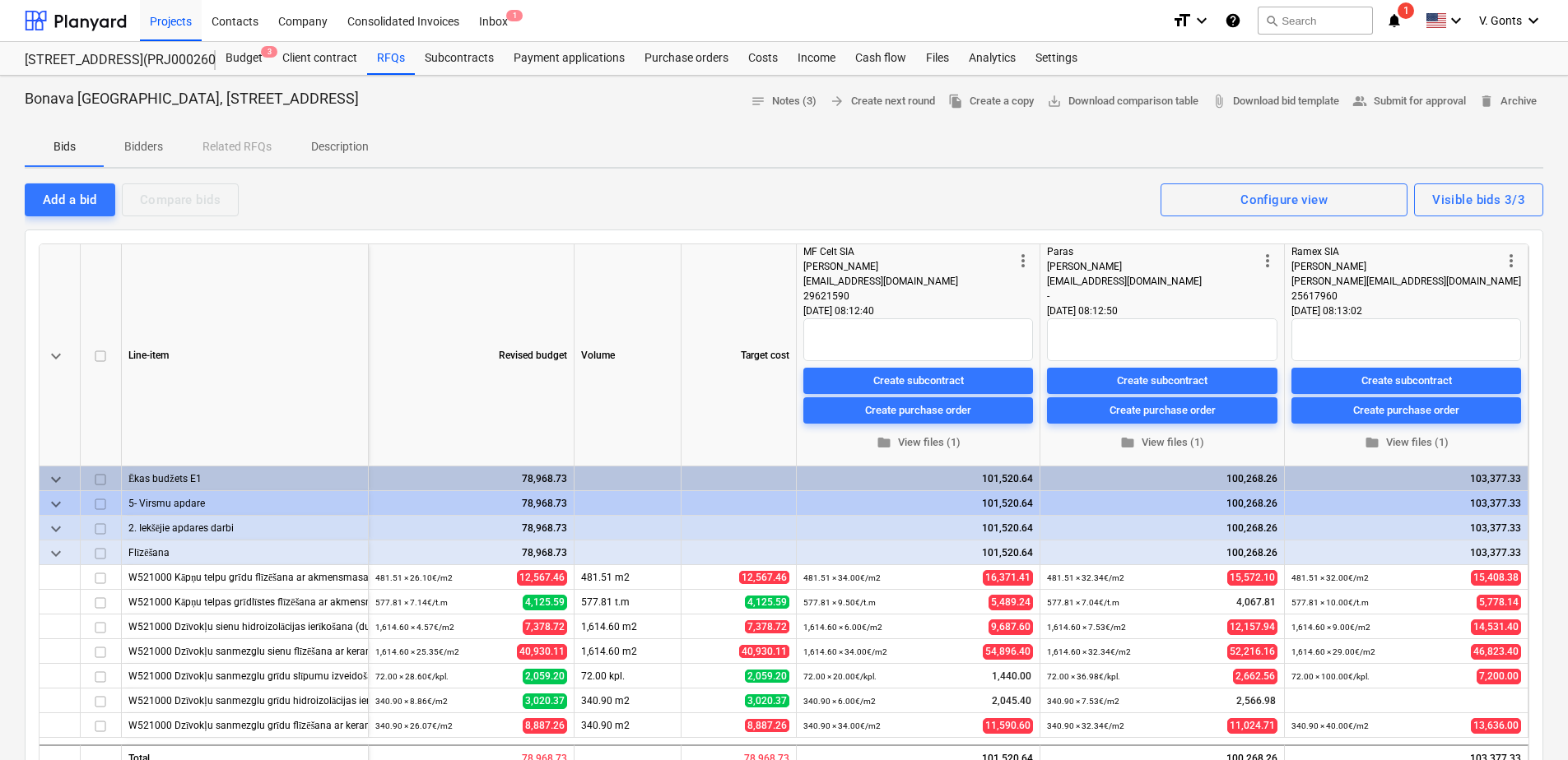
click at [153, 141] on p "Bidders" at bounding box center [142, 147] width 39 height 17
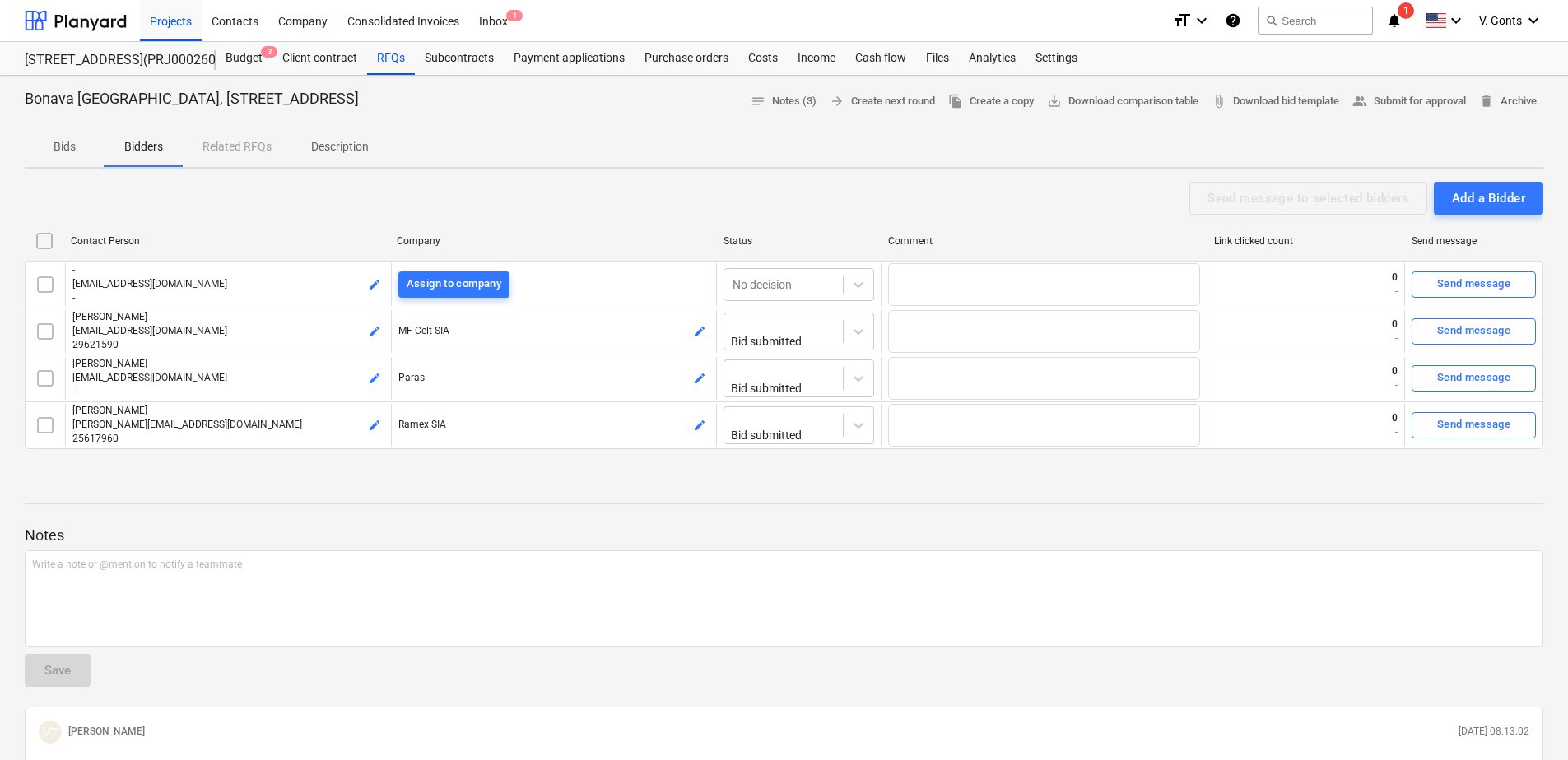
click at [1520, 22] on div "Project fetching failed" at bounding box center [1337, 17] width 445 height 35
click at [1519, 27] on div "Project fetching failed" at bounding box center [1337, 17] width 445 height 35
